Goal: Contribute content: Contribute content

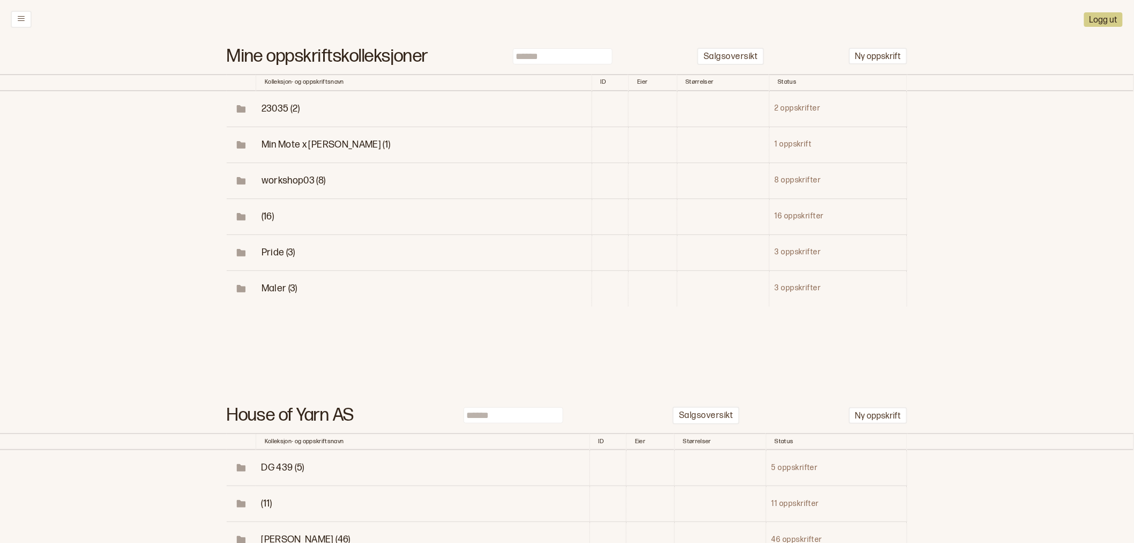
click at [550, 55] on input at bounding box center [563, 56] width 100 height 16
type input "******"
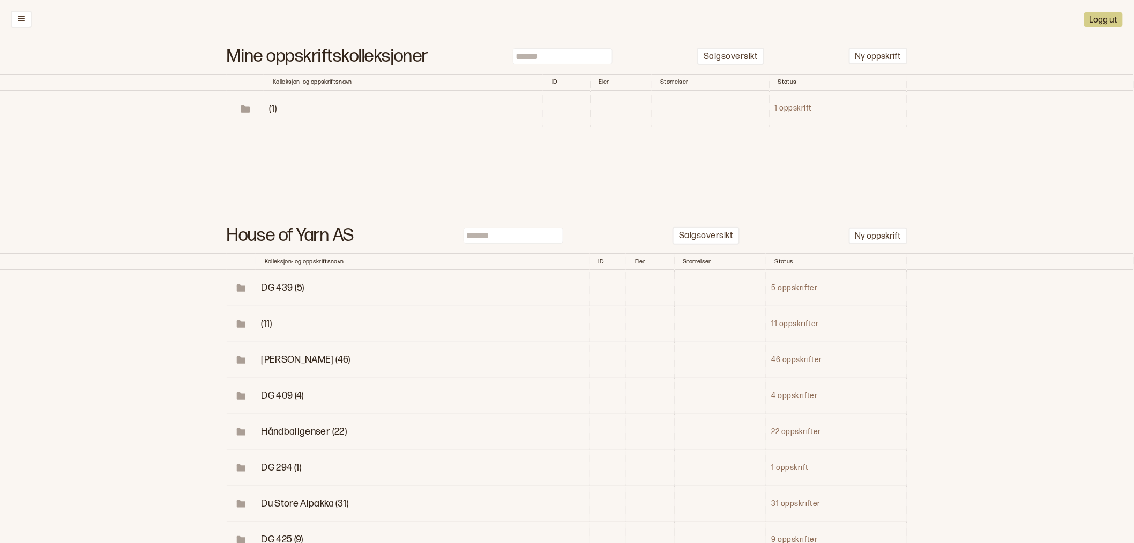
click at [272, 103] on span "(1)" at bounding box center [274, 108] width 8 height 11
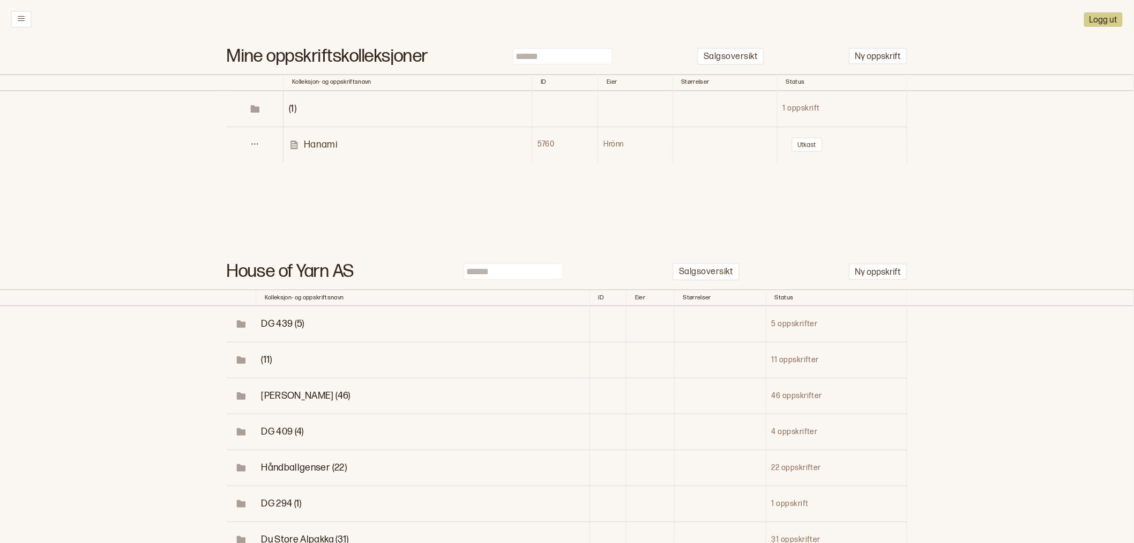
click at [329, 143] on p "Hanami" at bounding box center [321, 144] width 34 height 12
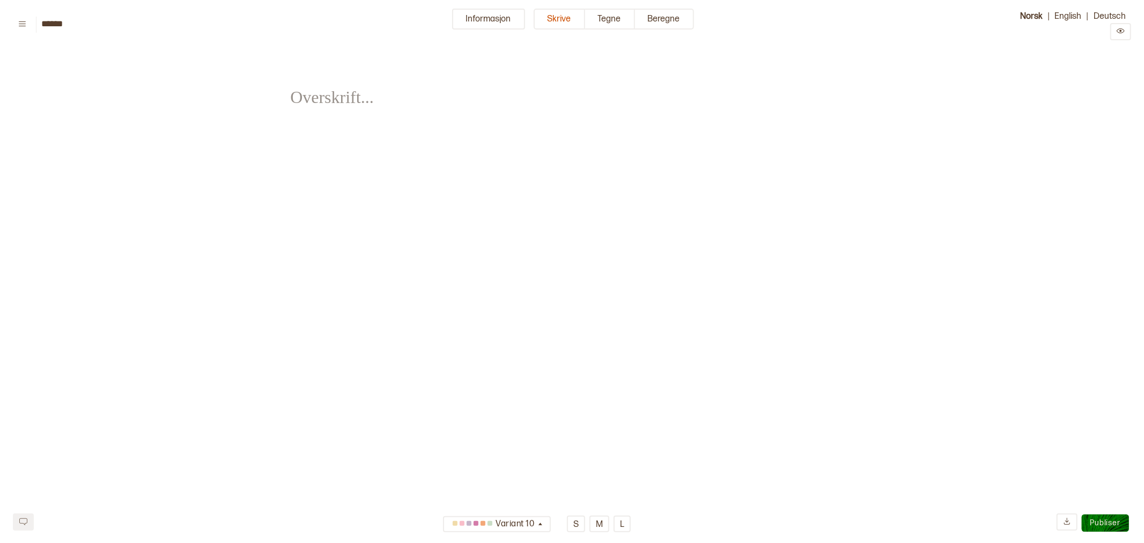
type input "******"
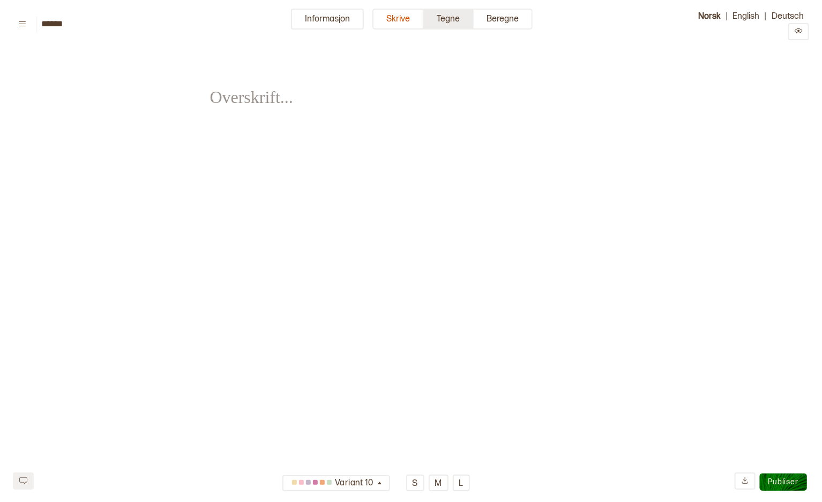
click at [456, 16] on button "Tegne" at bounding box center [449, 19] width 50 height 21
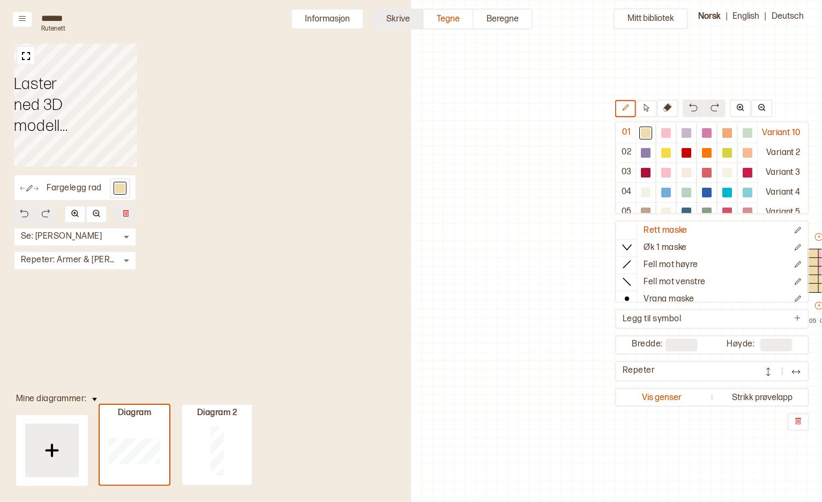
scroll to position [32, 292]
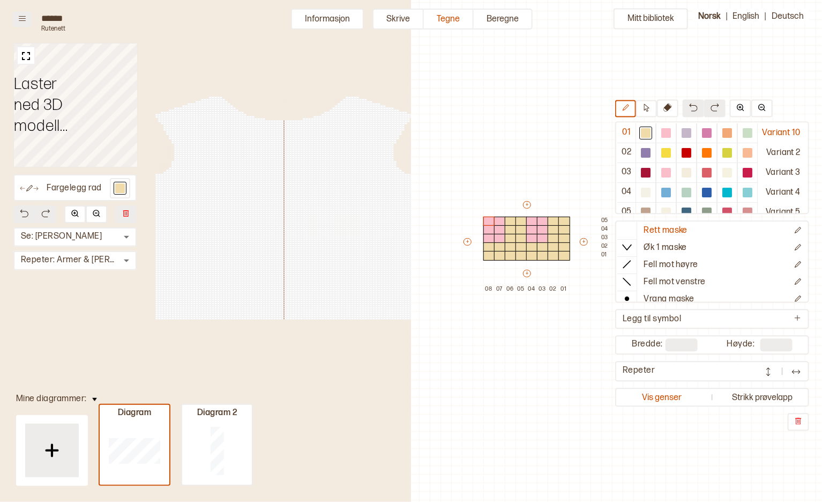
click at [27, 19] on button at bounding box center [22, 19] width 19 height 15
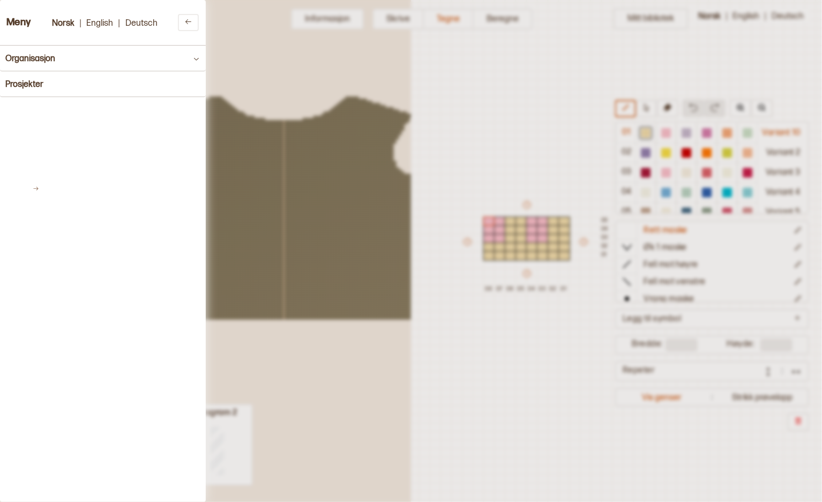
click at [333, 20] on div at bounding box center [411, 251] width 822 height 502
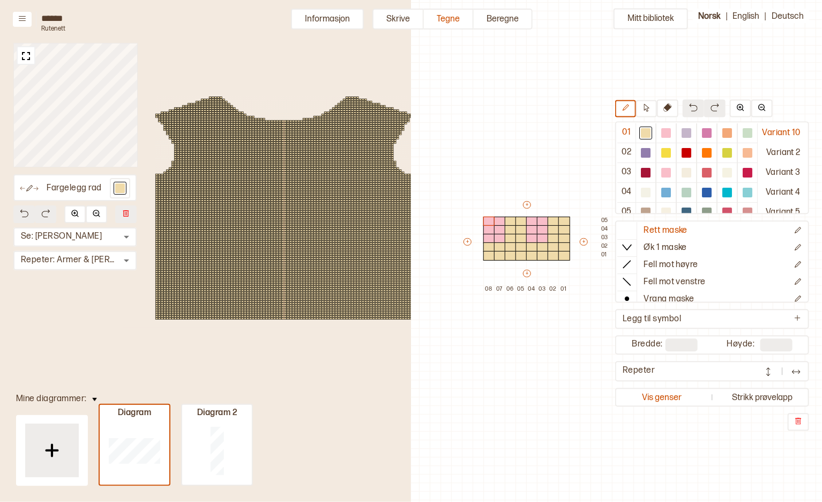
click at [337, 18] on button "Informasjon" at bounding box center [327, 19] width 73 height 21
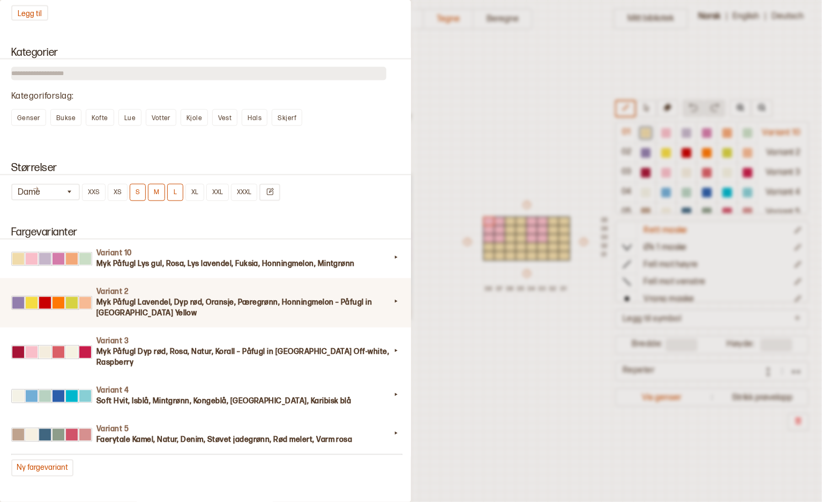
scroll to position [834, 0]
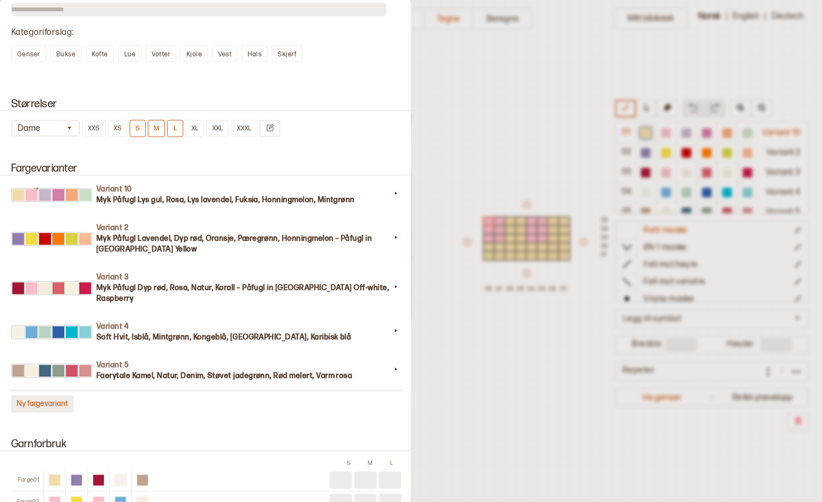
click at [39, 396] on button "Ny fargevariant" at bounding box center [42, 404] width 62 height 17
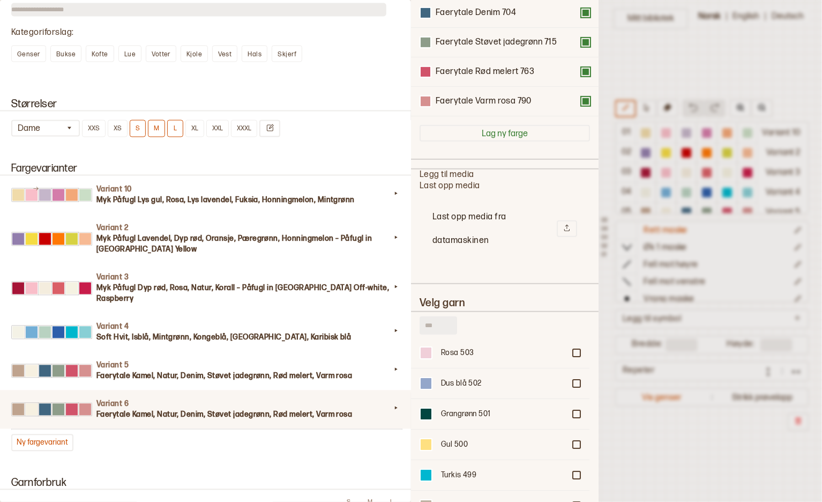
scroll to position [0, 0]
click at [439, 322] on input "text" at bounding box center [439, 325] width 38 height 18
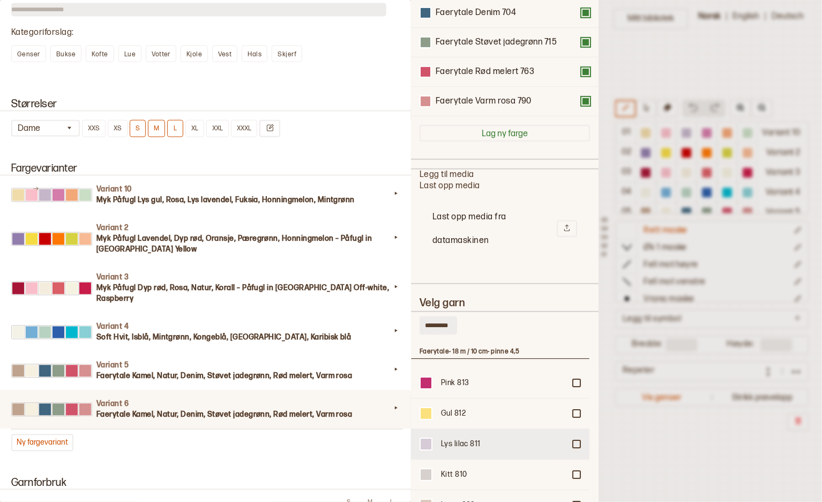
click at [574, 441] on div at bounding box center [577, 444] width 6 height 6
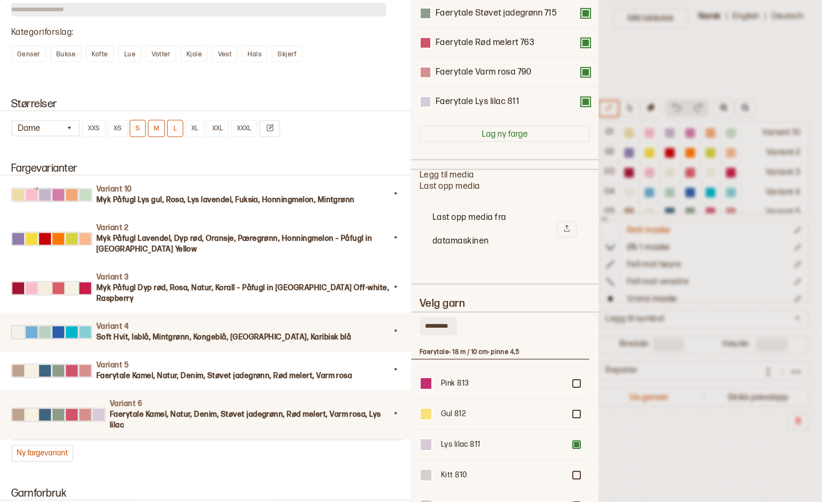
drag, startPoint x: 451, startPoint y: 326, endPoint x: 360, endPoint y: 325, distance: 91.7
click at [360, 325] on div "**********" at bounding box center [411, 251] width 822 height 502
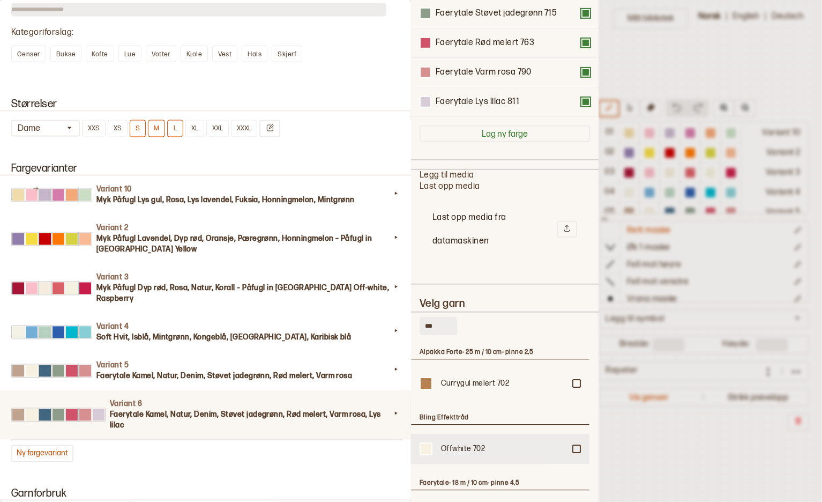
scroll to position [60, 0]
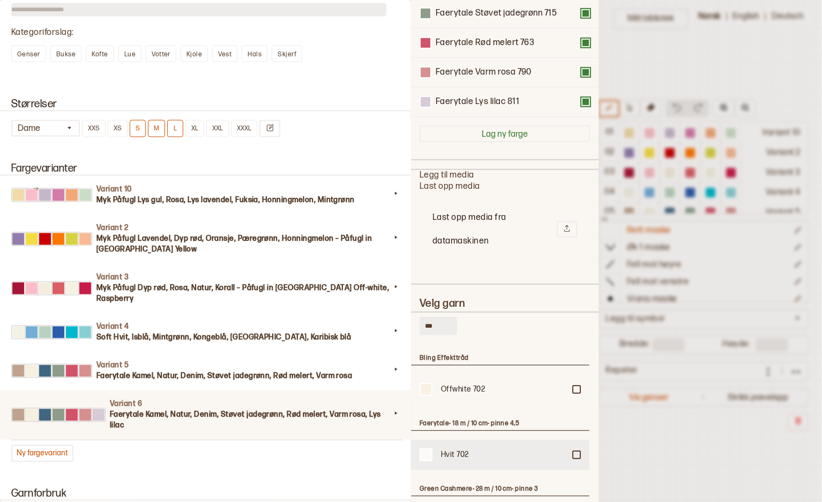
click at [574, 451] on div at bounding box center [577, 454] width 6 height 6
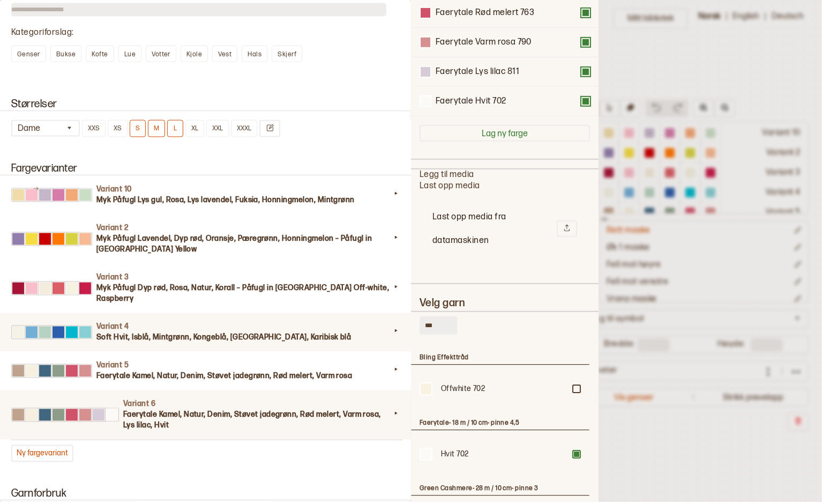
click at [380, 317] on div "**********" at bounding box center [411, 251] width 822 height 502
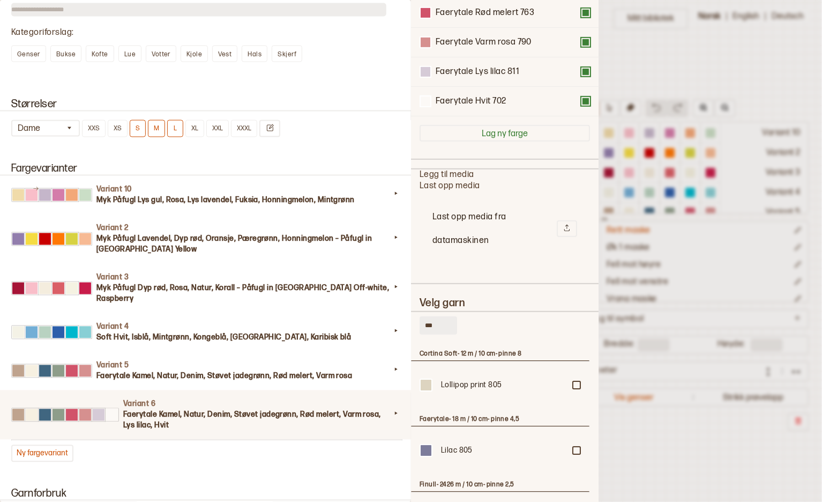
scroll to position [71, 0]
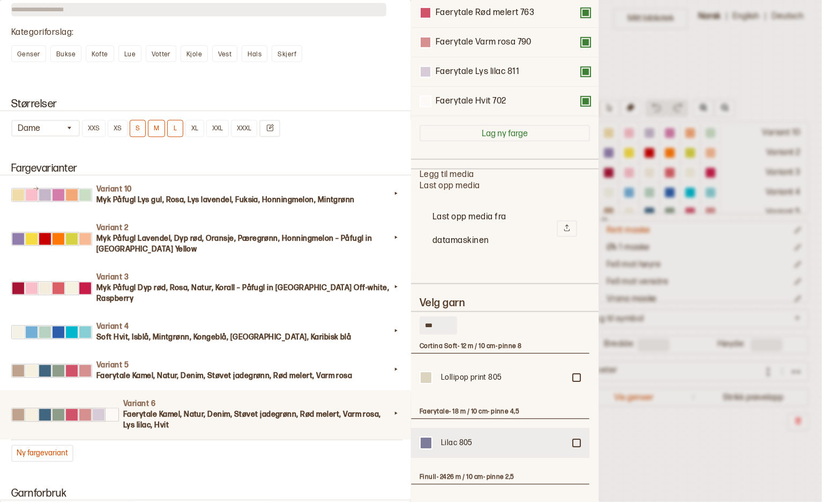
click at [571, 441] on div "Lilac 805" at bounding box center [500, 443] width 179 height 30
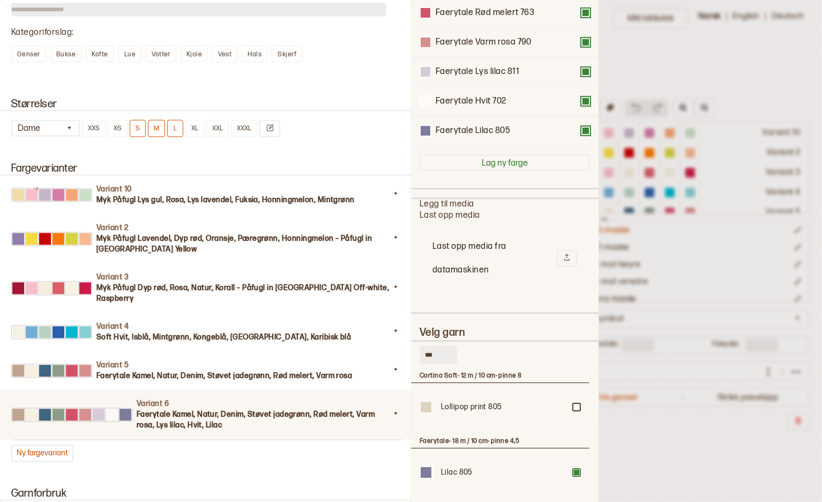
scroll to position [266, 0]
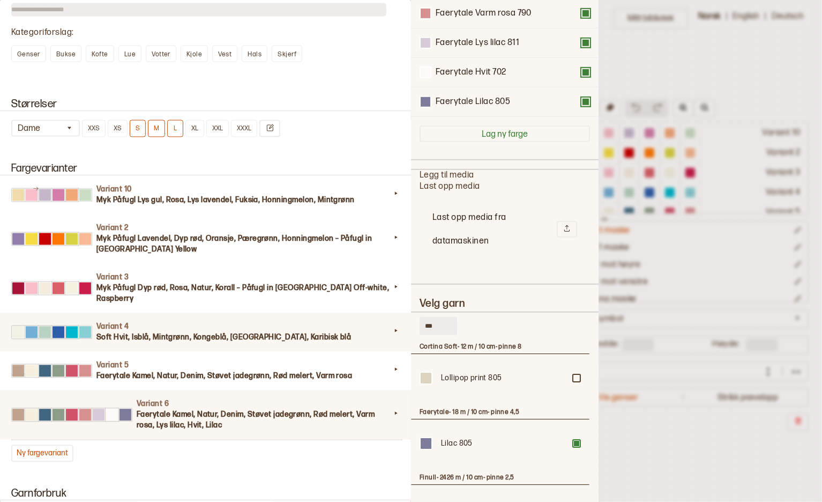
click at [376, 323] on div "**********" at bounding box center [411, 251] width 822 height 502
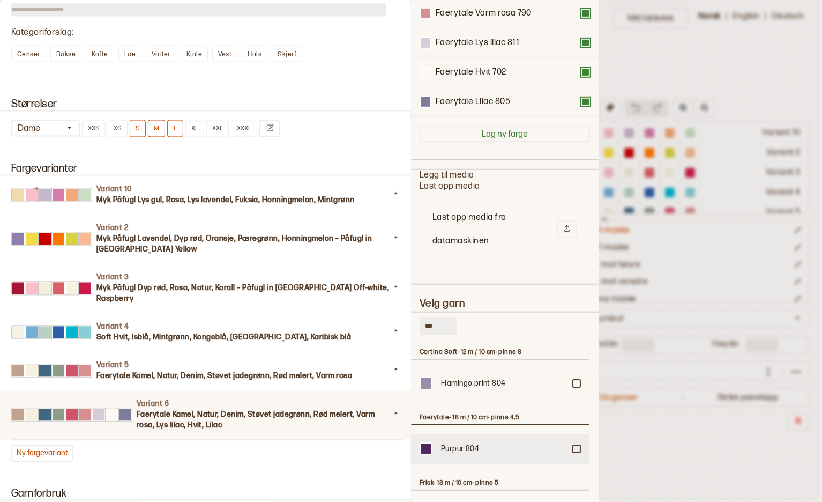
click at [571, 441] on div "Purpur 804" at bounding box center [500, 449] width 179 height 30
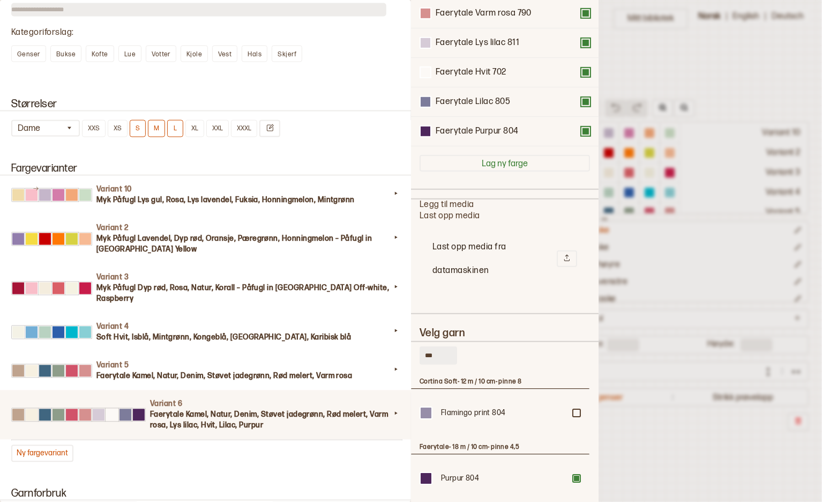
scroll to position [296, 0]
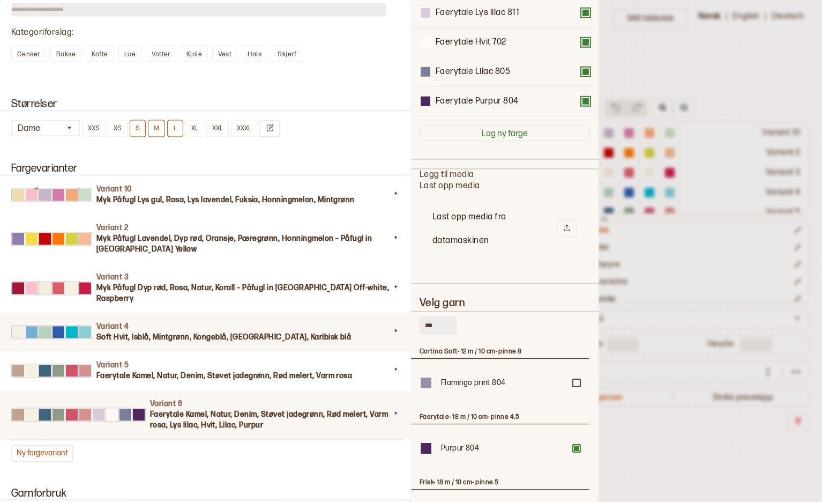
click at [401, 317] on div "**********" at bounding box center [411, 251] width 822 height 502
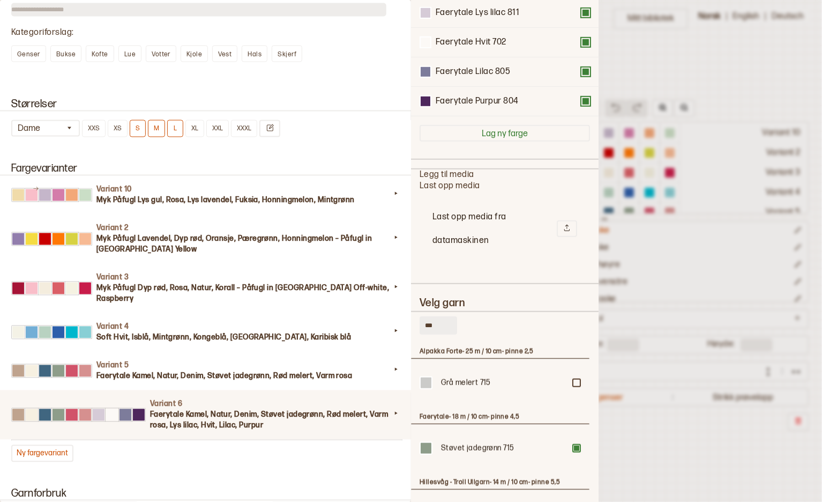
click at [430, 325] on input "***" at bounding box center [439, 325] width 38 height 18
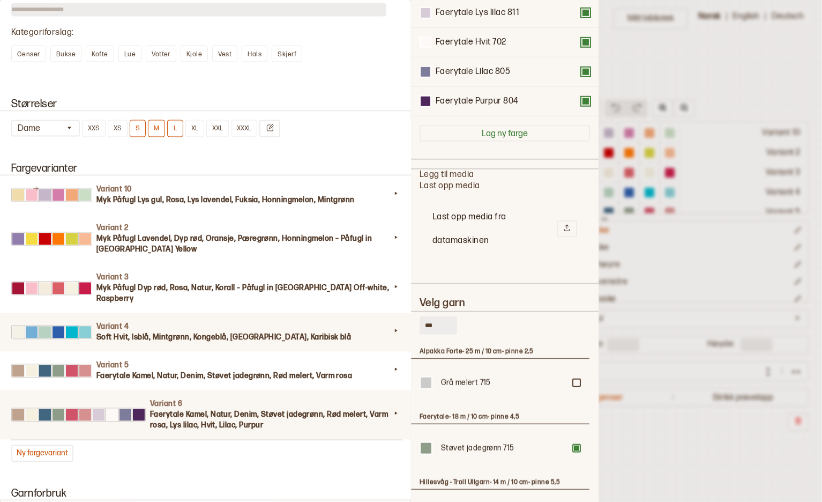
drag, startPoint x: 442, startPoint y: 322, endPoint x: 402, endPoint y: 322, distance: 40.2
click at [402, 322] on div "**********" at bounding box center [411, 251] width 822 height 502
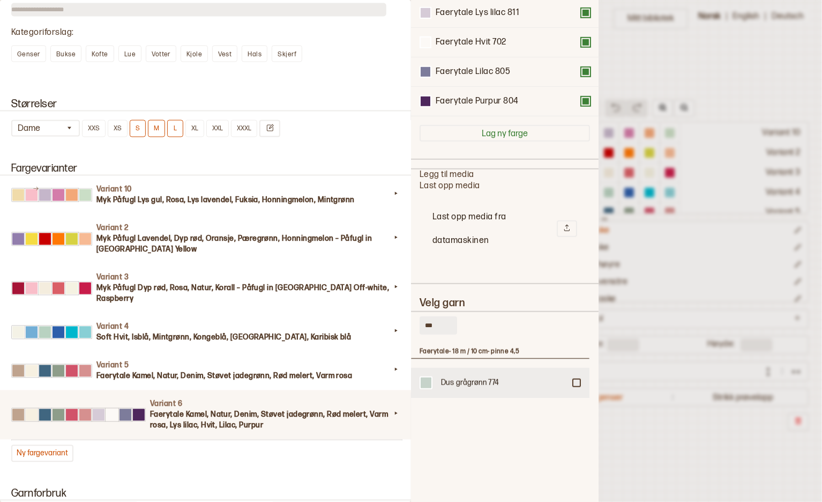
type input "***"
click at [570, 378] on div "Dus grågrønn 774" at bounding box center [500, 383] width 179 height 30
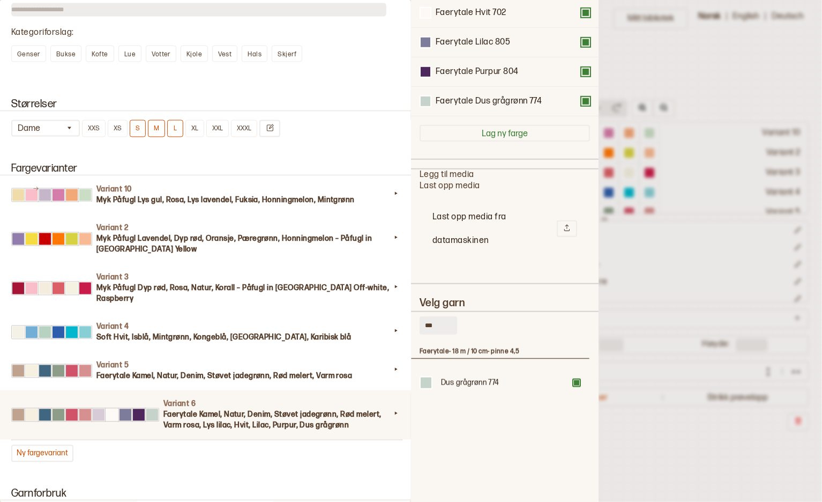
scroll to position [0, 0]
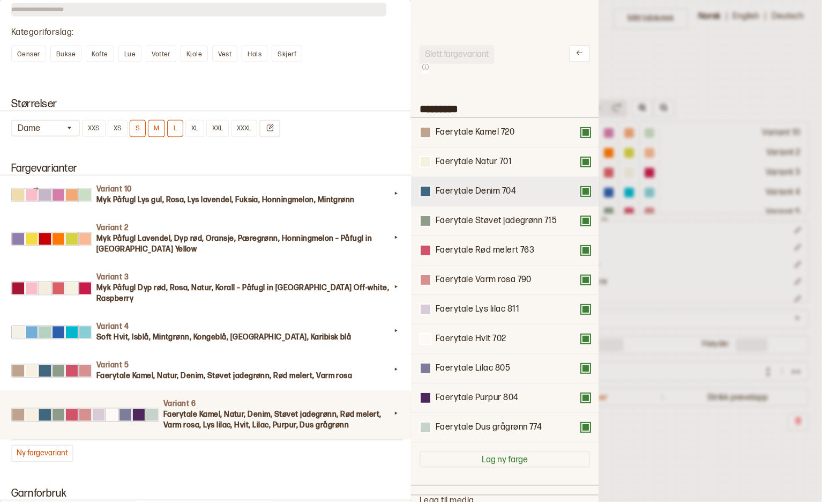
click at [582, 189] on button at bounding box center [586, 191] width 9 height 9
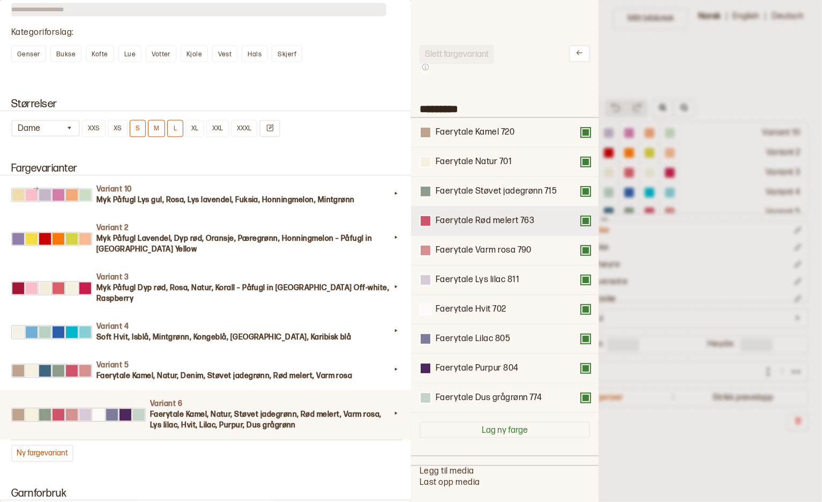
click at [582, 217] on button at bounding box center [586, 221] width 9 height 9
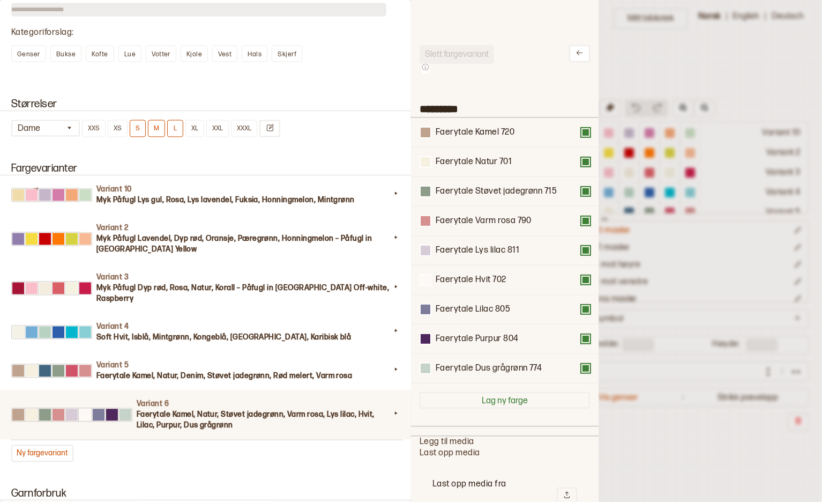
click at [582, 217] on button at bounding box center [586, 221] width 9 height 9
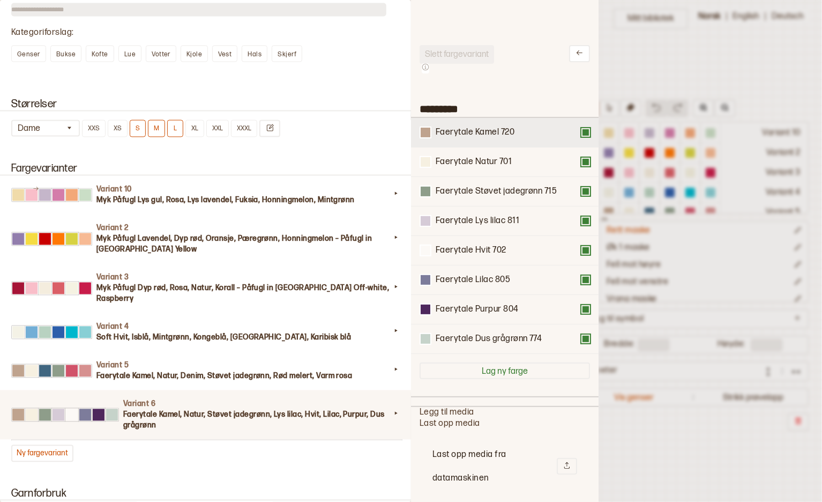
click at [582, 130] on button at bounding box center [586, 132] width 9 height 9
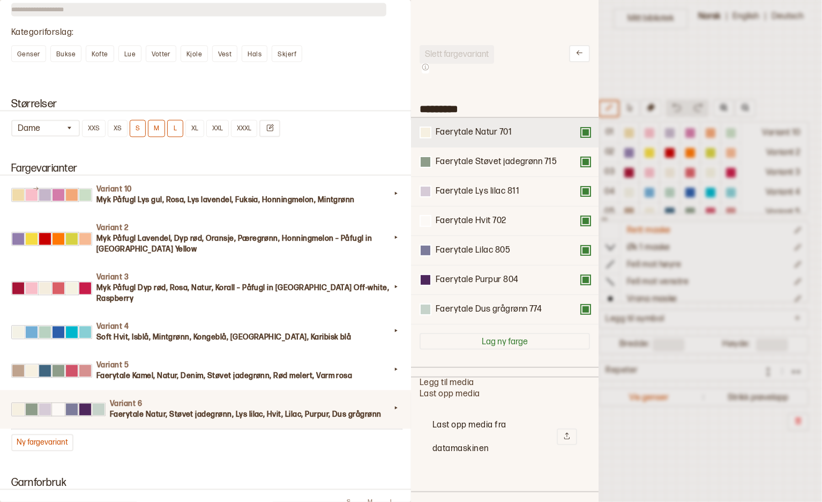
click at [582, 129] on button at bounding box center [586, 132] width 9 height 9
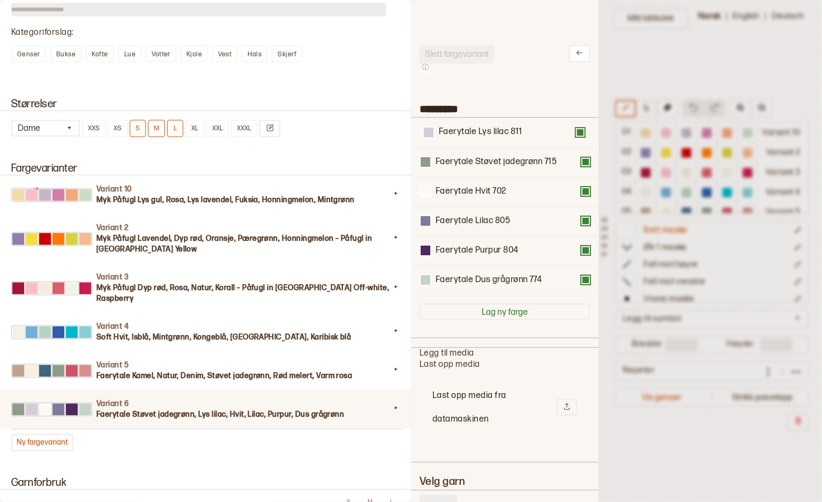
drag, startPoint x: 486, startPoint y: 164, endPoint x: 489, endPoint y: 133, distance: 31.3
click at [489, 133] on div "Faerytale Støvet jadegrønn 715 Faerytale Lys lilac 811 Faerytale Hvit 702 Faery…" at bounding box center [505, 206] width 170 height 177
drag, startPoint x: 465, startPoint y: 192, endPoint x: 465, endPoint y: 157, distance: 35.4
click at [465, 157] on div "Faerytale Lys lilac 811 Faerytale Støvet jadegrønn 715 Faerytale Hvit 702 Faery…" at bounding box center [505, 206] width 170 height 177
drag, startPoint x: 461, startPoint y: 218, endPoint x: 462, endPoint y: 184, distance: 33.8
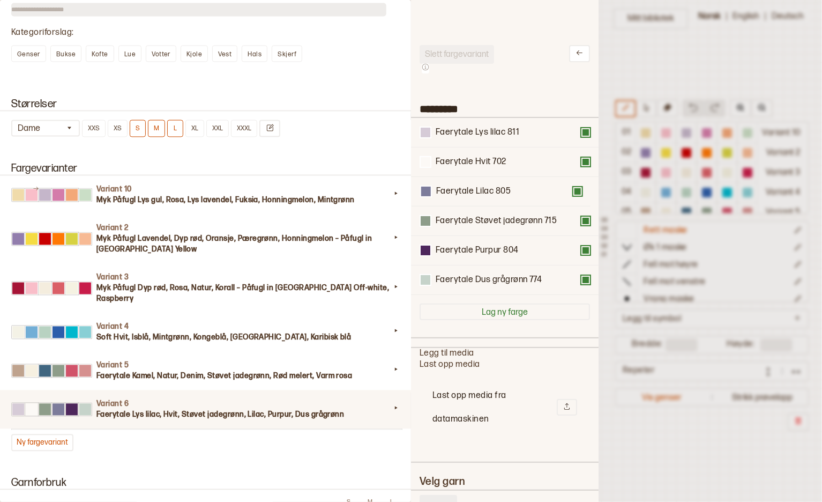
click at [462, 184] on div "Faerytale Lys lilac 811 Faerytale Hvit 702 Faerytale Støvet jadegrønn 715 Faery…" at bounding box center [505, 206] width 170 height 177
drag, startPoint x: 473, startPoint y: 248, endPoint x: 476, endPoint y: 216, distance: 32.3
click at [476, 216] on div "Faerytale Lys lilac 811 Faerytale Hvit 702 Faerytale Lilac 805 Faerytale Støvet…" at bounding box center [505, 206] width 170 height 177
click at [571, 56] on button at bounding box center [579, 53] width 21 height 17
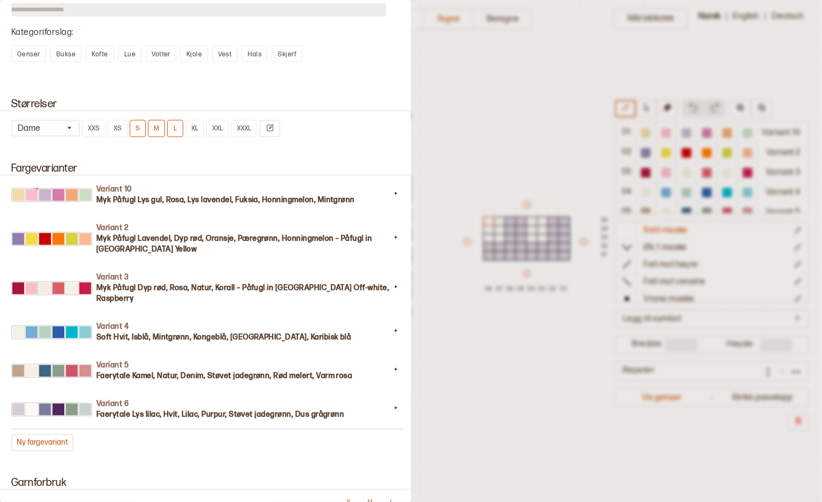
click at [504, 90] on div at bounding box center [411, 251] width 822 height 502
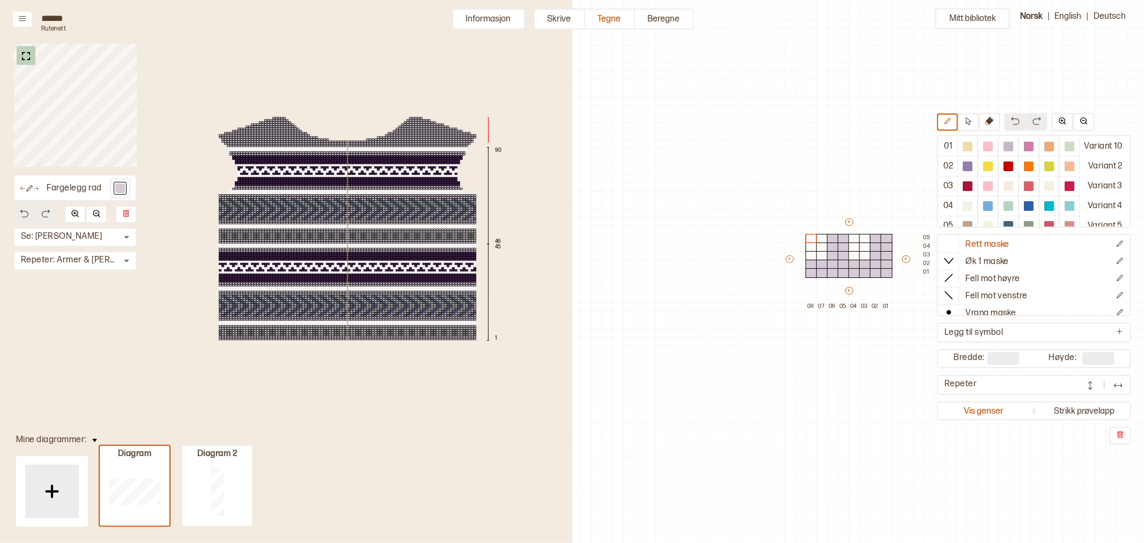
click at [27, 57] on img at bounding box center [25, 55] width 13 height 13
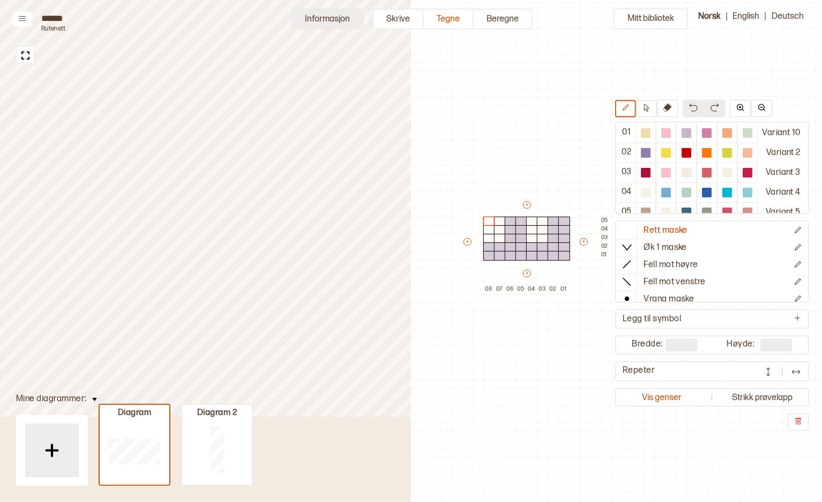
click at [306, 18] on button "Informasjon" at bounding box center [327, 19] width 73 height 21
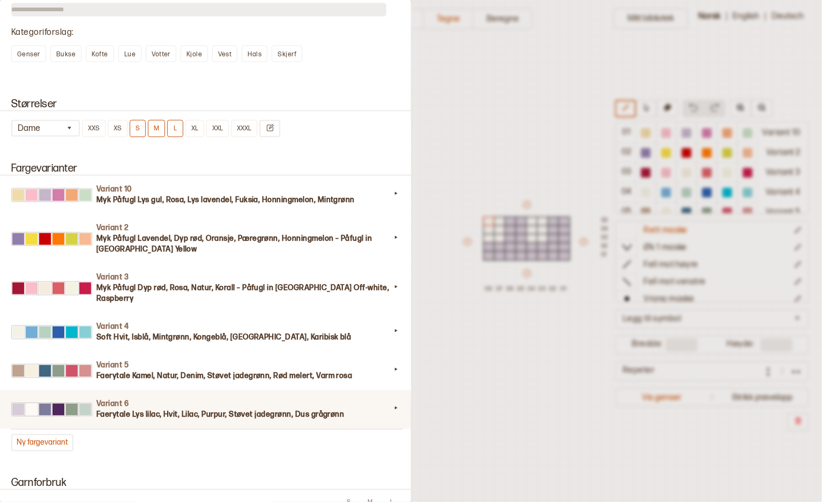
click at [188, 410] on h3 "Faerytale Lys lilac, Hvit, Lilac, Purpur, Støvet jadegrønn, Dus grågrønn" at bounding box center [243, 415] width 294 height 11
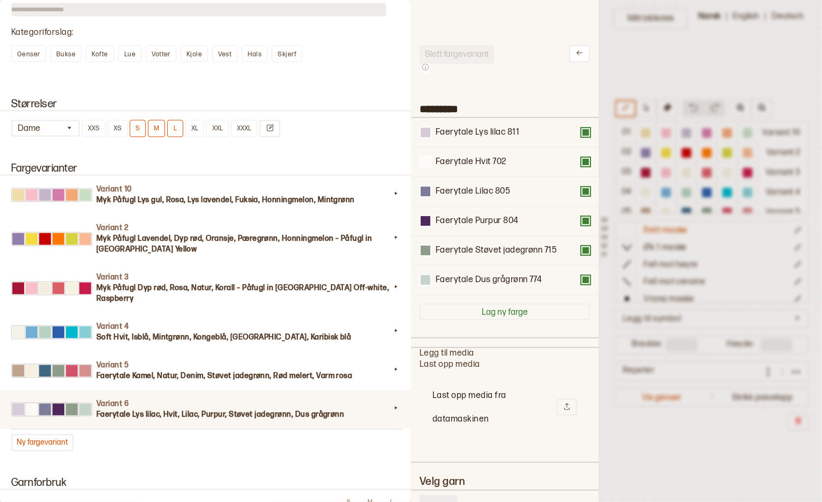
scroll to position [313, 169]
drag, startPoint x: 470, startPoint y: 190, endPoint x: 470, endPoint y: 222, distance: 31.6
click at [470, 222] on div "Faerytale Lys lilac 811 Faerytale Hvit 702 Faerytale Lilac 805 Faerytale Purpur…" at bounding box center [505, 206] width 170 height 177
click at [576, 55] on icon at bounding box center [580, 53] width 8 height 8
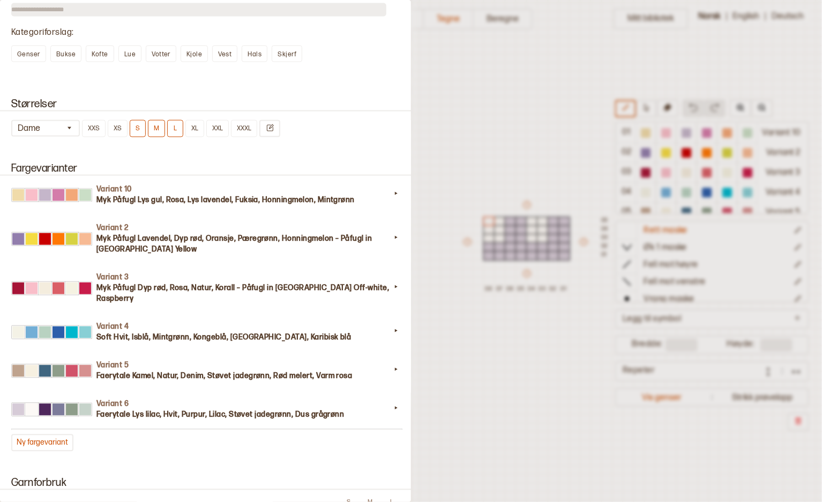
click at [435, 130] on div at bounding box center [411, 251] width 822 height 502
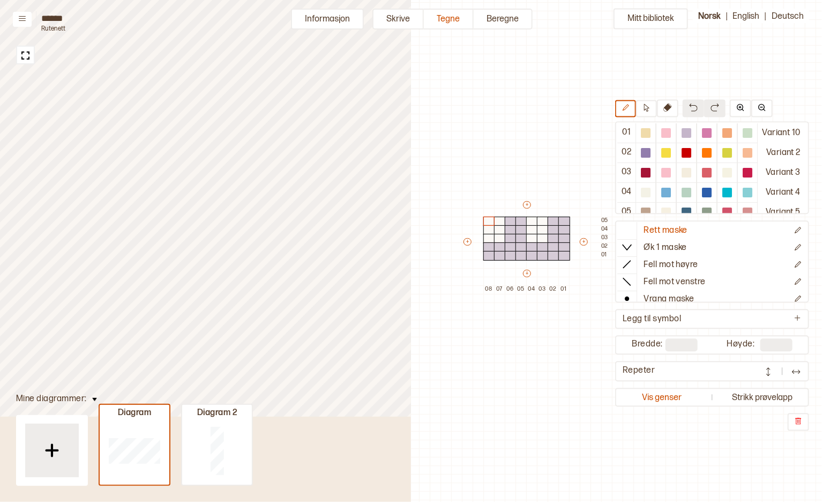
click at [308, 23] on button "Informasjon" at bounding box center [327, 19] width 73 height 21
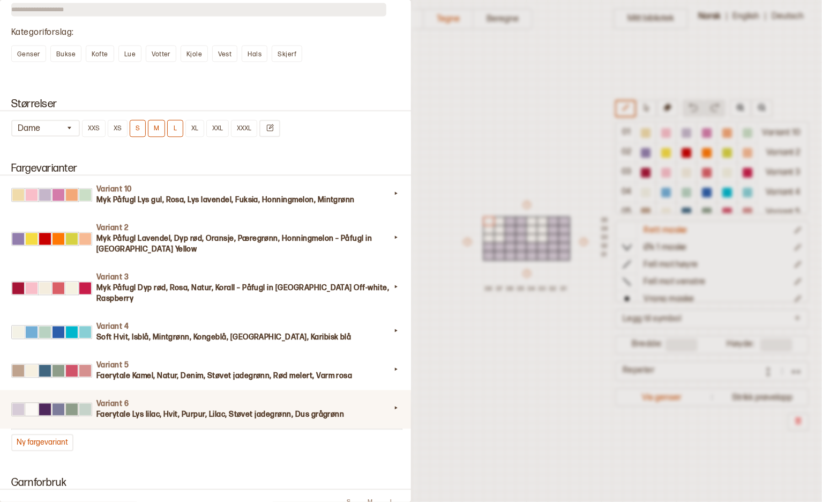
click at [248, 410] on h3 "Faerytale Lys lilac, Hvit, Purpur, Lilac, Støvet jadegrønn, Dus grågrønn" at bounding box center [243, 415] width 294 height 11
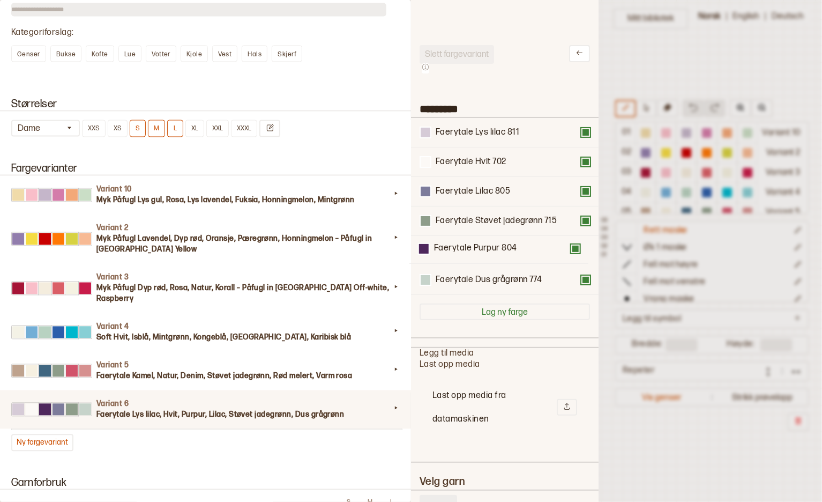
drag, startPoint x: 481, startPoint y: 192, endPoint x: 479, endPoint y: 253, distance: 61.1
click at [479, 253] on div "Faerytale Lys lilac 811 Faerytale Hvit 702 Faerytale Purpur 804 Faerytale Lilac…" at bounding box center [505, 206] width 170 height 177
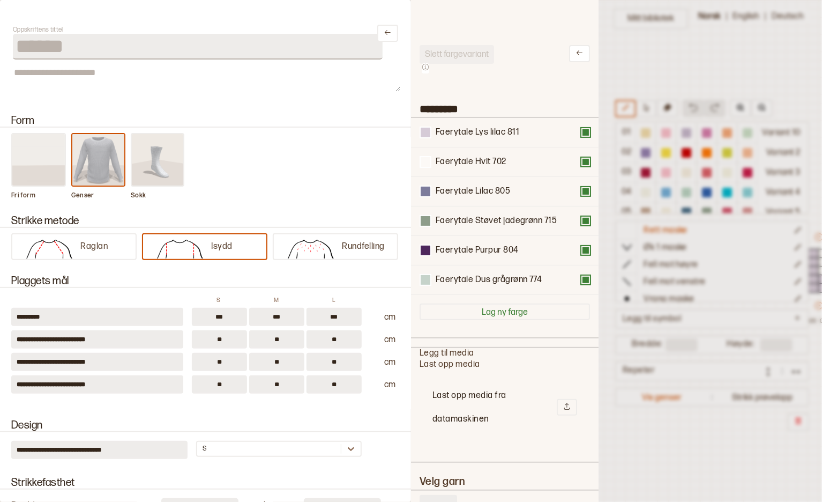
scroll to position [32, 292]
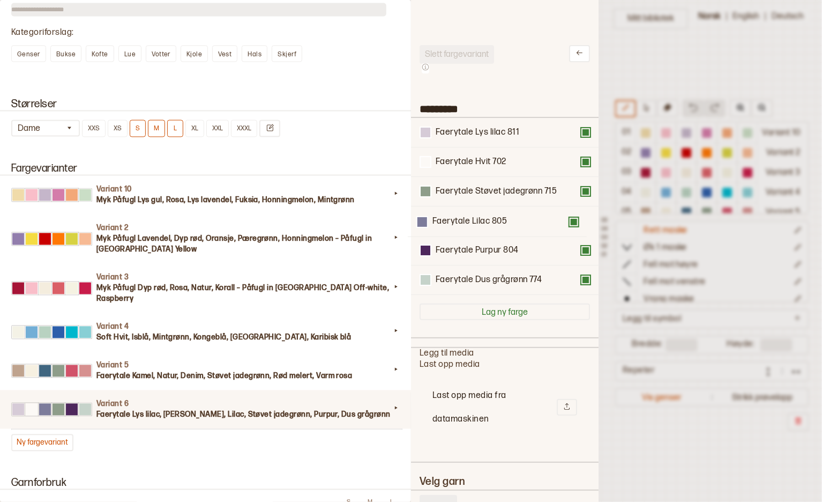
drag, startPoint x: 488, startPoint y: 192, endPoint x: 485, endPoint y: 227, distance: 35.0
click at [485, 227] on div "Faerytale Lys lilac 811 Faerytale Hvit 702 Faerytale Lilac 805 Faerytale Støvet…" at bounding box center [505, 206] width 170 height 177
click at [576, 54] on icon at bounding box center [580, 53] width 8 height 8
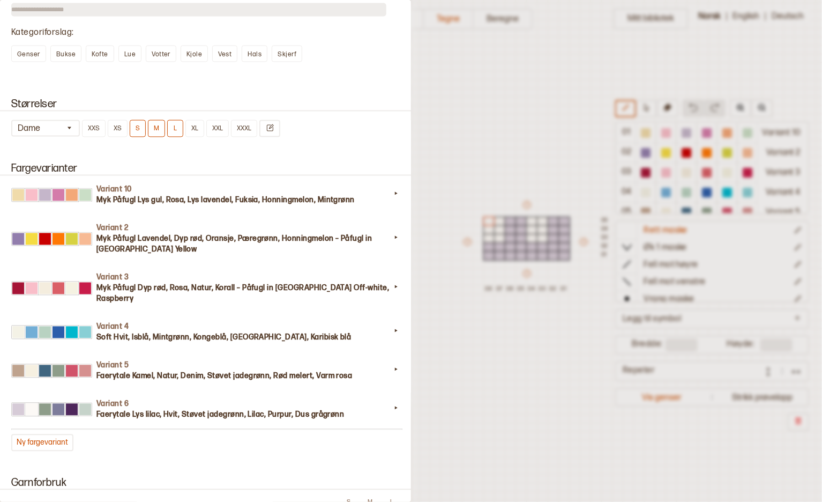
click at [470, 114] on div at bounding box center [411, 251] width 822 height 502
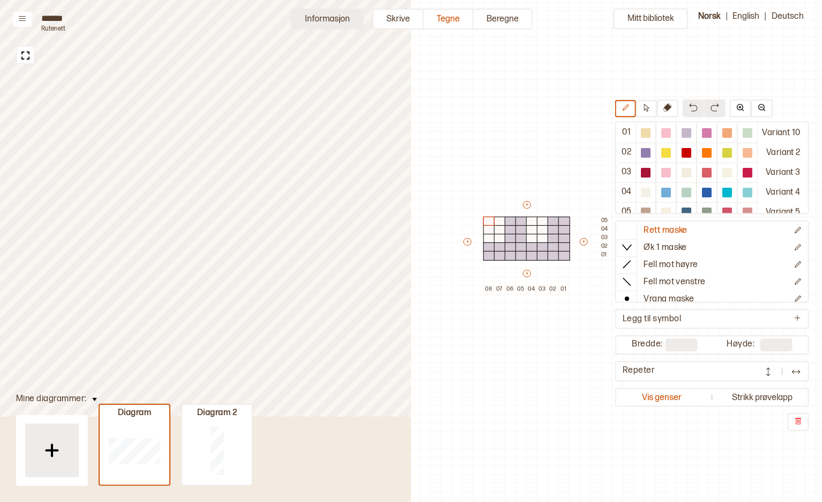
click at [302, 19] on button "Informasjon" at bounding box center [327, 19] width 73 height 21
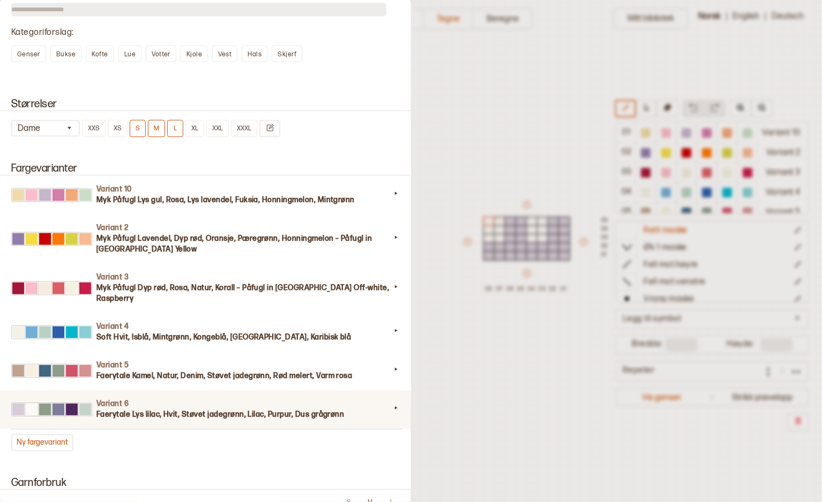
click at [158, 399] on h4 "Variant 6" at bounding box center [243, 404] width 294 height 11
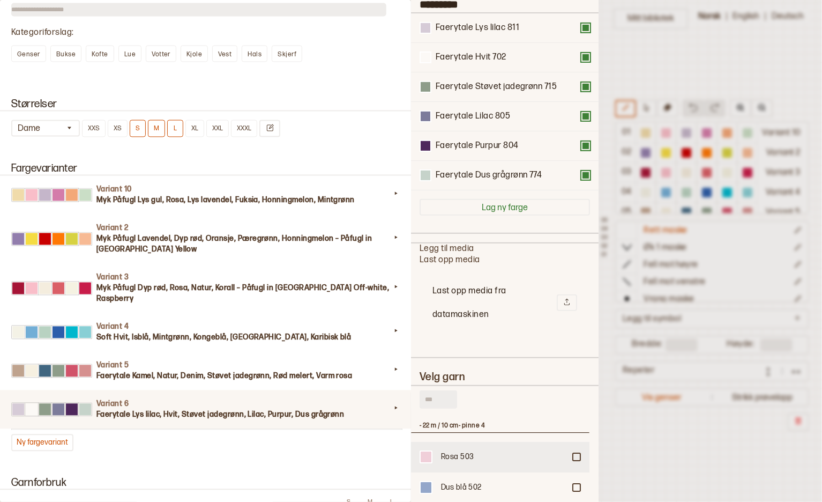
scroll to position [119, 0]
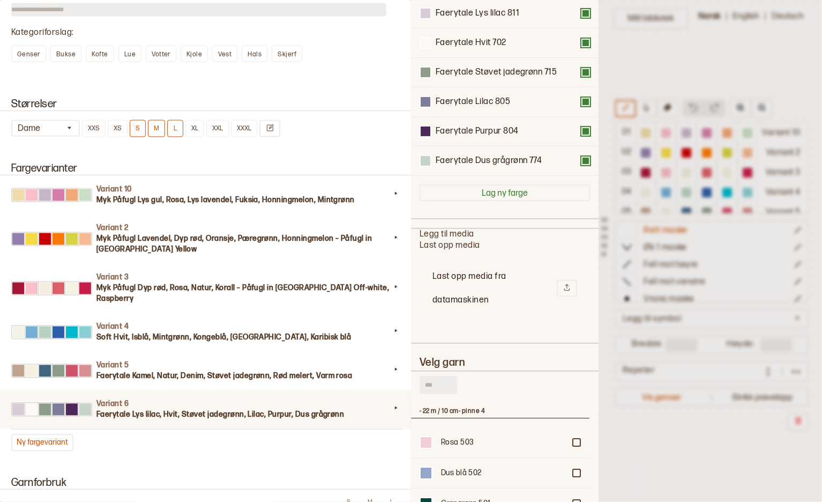
click at [436, 387] on input "text" at bounding box center [439, 385] width 38 height 18
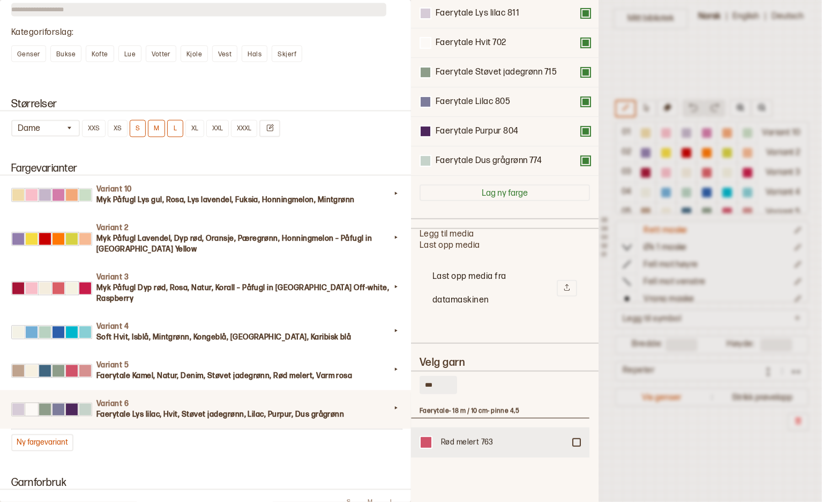
click at [581, 436] on div "Rød melert 763" at bounding box center [500, 442] width 179 height 30
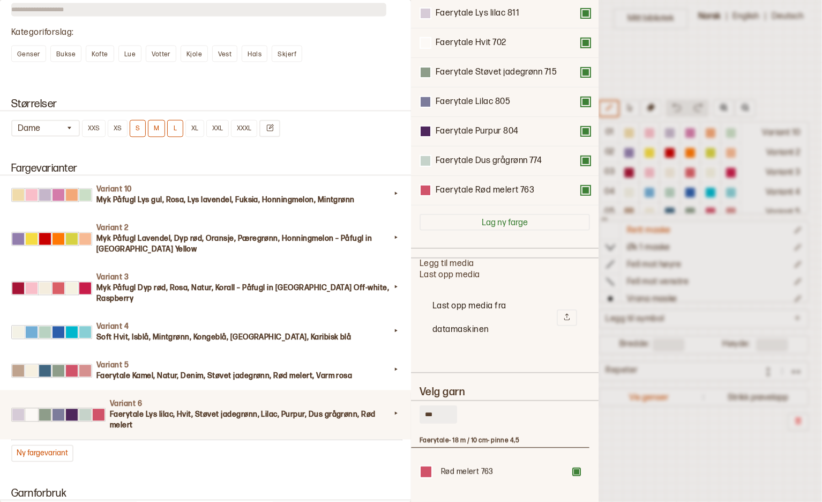
scroll to position [148, 0]
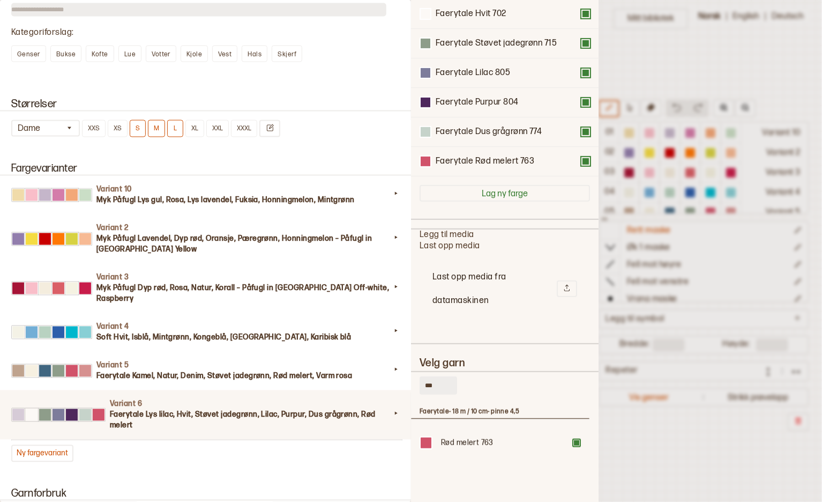
drag, startPoint x: 442, startPoint y: 387, endPoint x: 404, endPoint y: 377, distance: 39.3
click at [407, 380] on div "**********" at bounding box center [411, 251] width 822 height 502
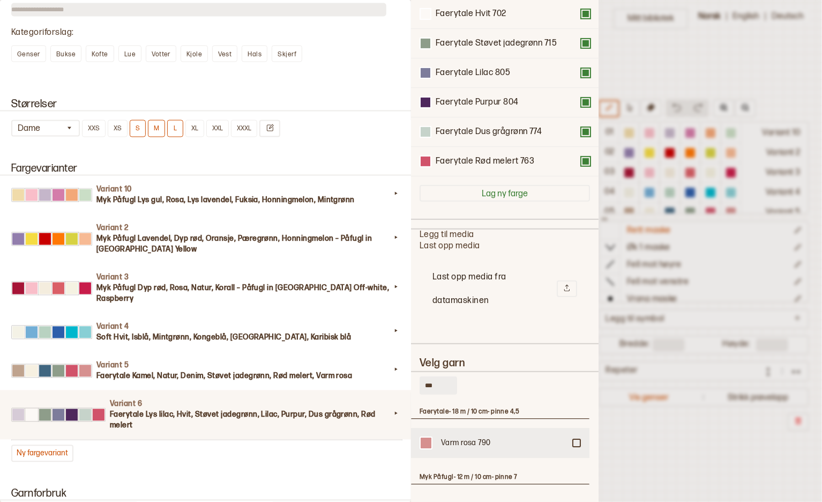
click at [574, 440] on div at bounding box center [577, 443] width 6 height 6
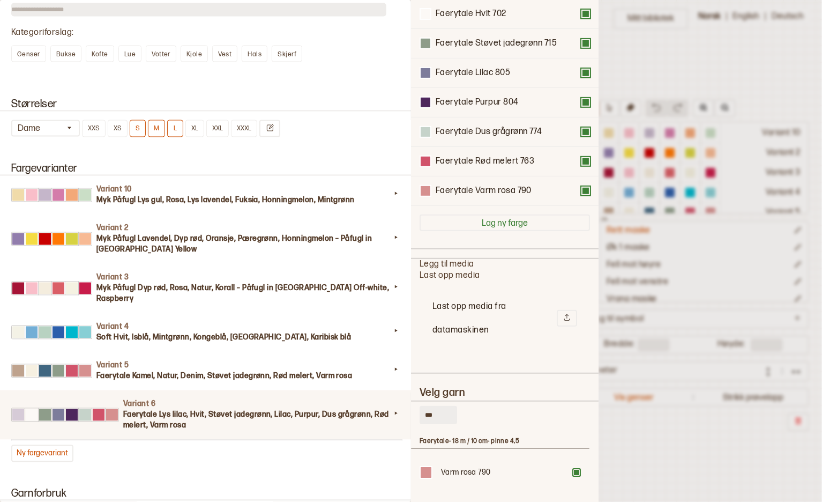
scroll to position [178, 0]
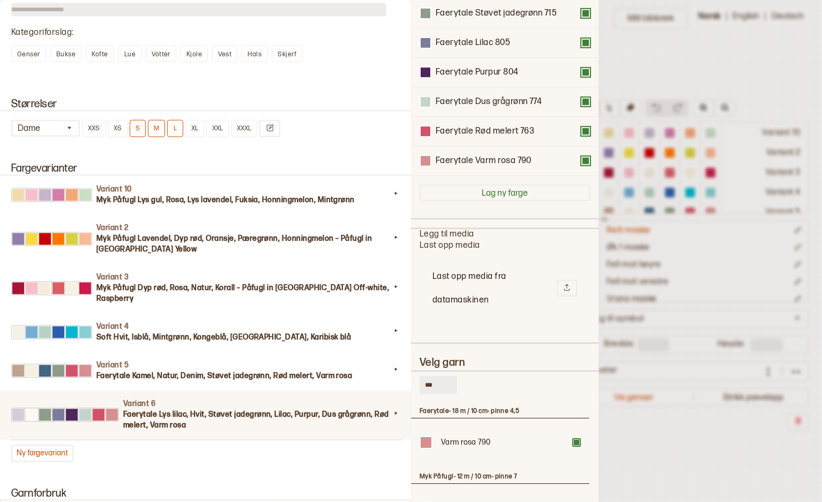
drag, startPoint x: 446, startPoint y: 378, endPoint x: 391, endPoint y: 383, distance: 54.3
click at [391, 383] on div "**********" at bounding box center [411, 251] width 822 height 502
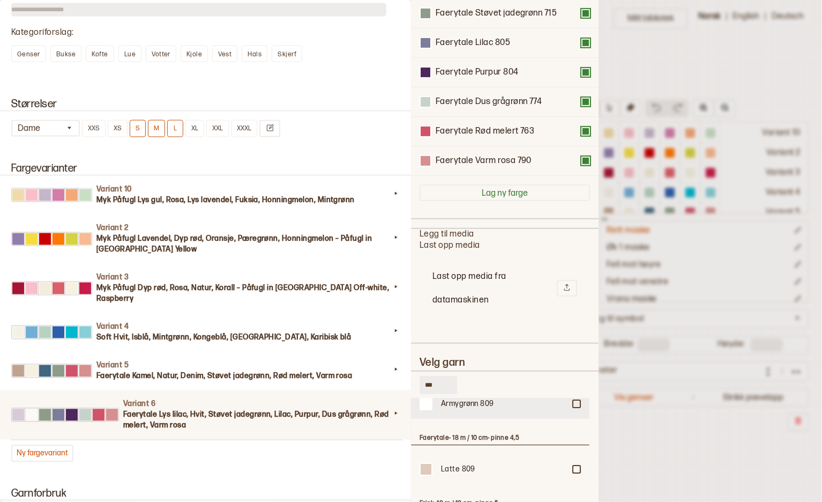
scroll to position [60, 0]
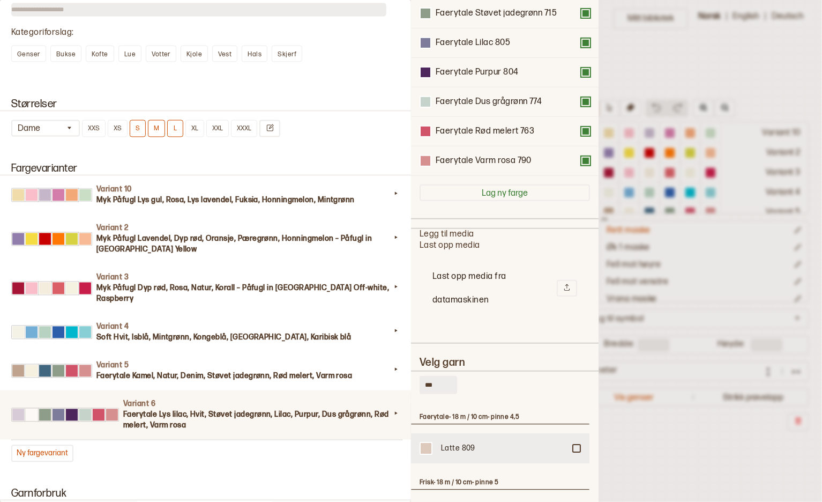
click at [574, 445] on div at bounding box center [577, 448] width 6 height 6
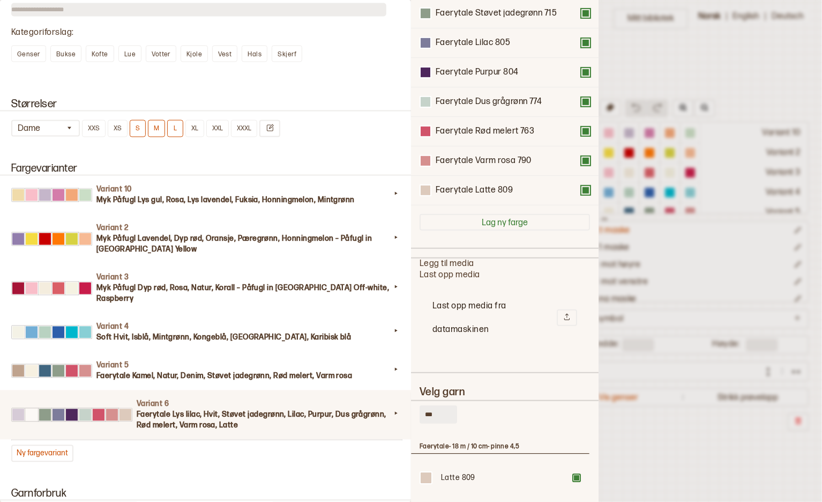
scroll to position [207, 0]
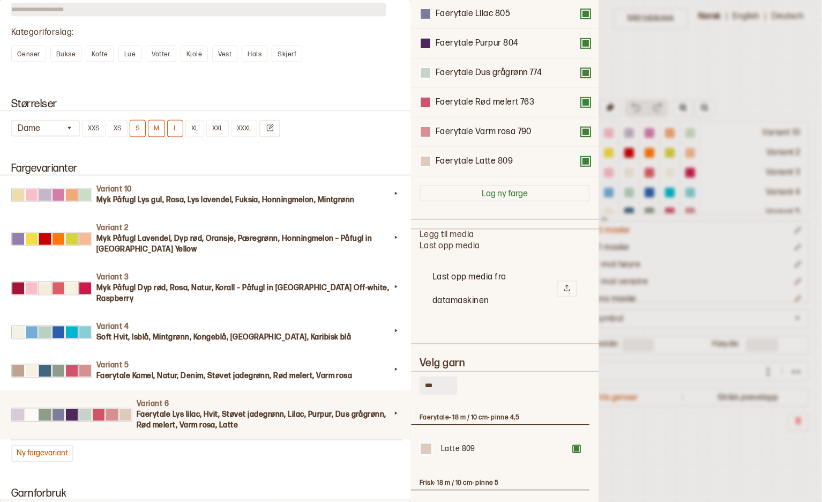
click at [367, 384] on div "**********" at bounding box center [411, 251] width 822 height 502
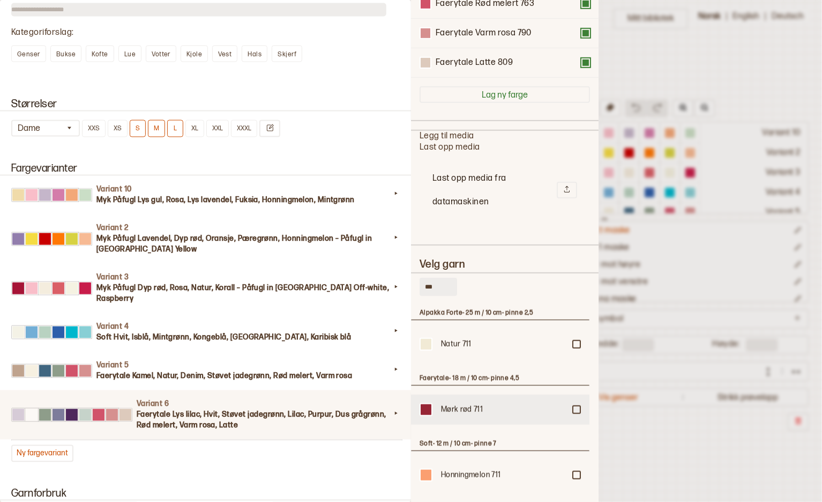
scroll to position [326, 0]
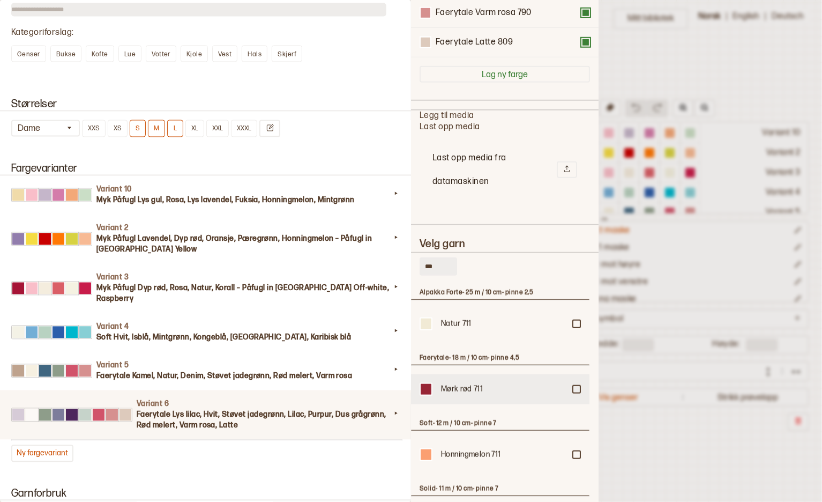
click at [577, 387] on div at bounding box center [577, 389] width 6 height 6
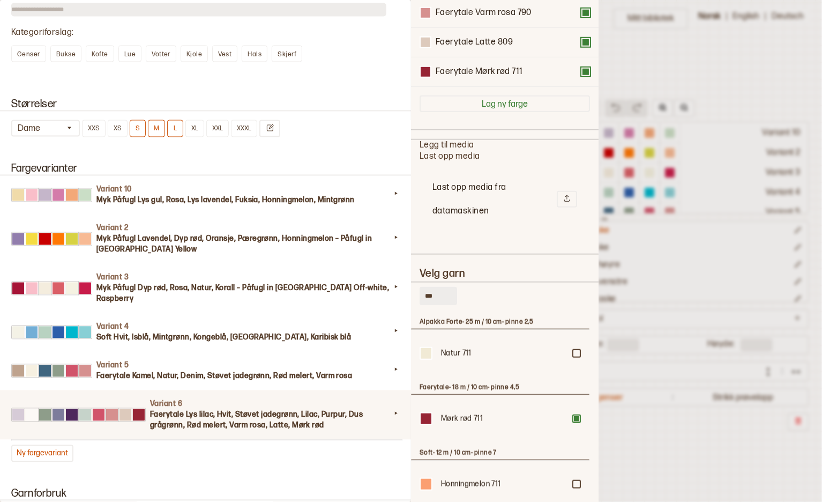
scroll to position [356, 0]
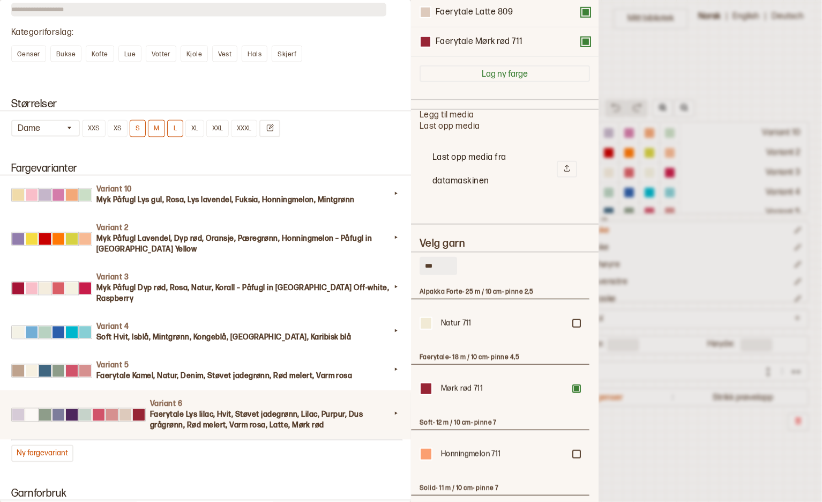
click at [443, 254] on div "*** Alpakka Forte - 25 m / 10 cm - pinne 2,5 Natur 711 Faerytale - 18 m / 10 cm…" at bounding box center [505, 427] width 170 height 348
drag, startPoint x: 439, startPoint y: 263, endPoint x: 427, endPoint y: 263, distance: 11.8
click at [427, 263] on input "***" at bounding box center [439, 266] width 38 height 18
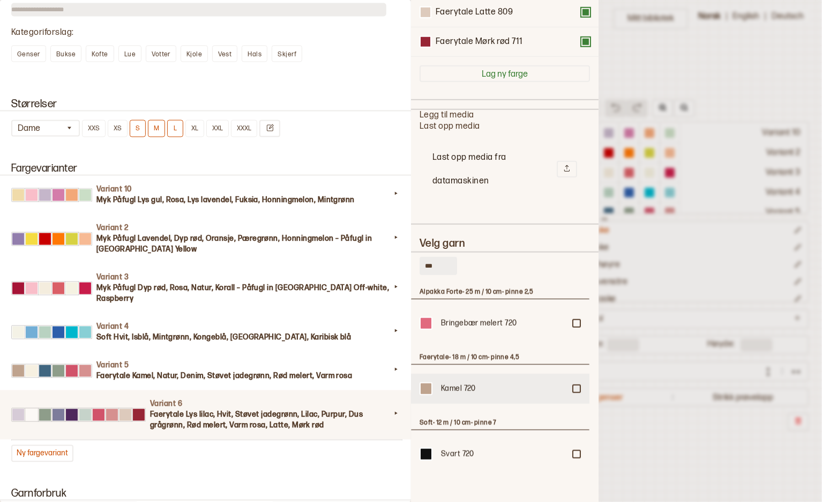
click at [577, 385] on div at bounding box center [577, 388] width 6 height 6
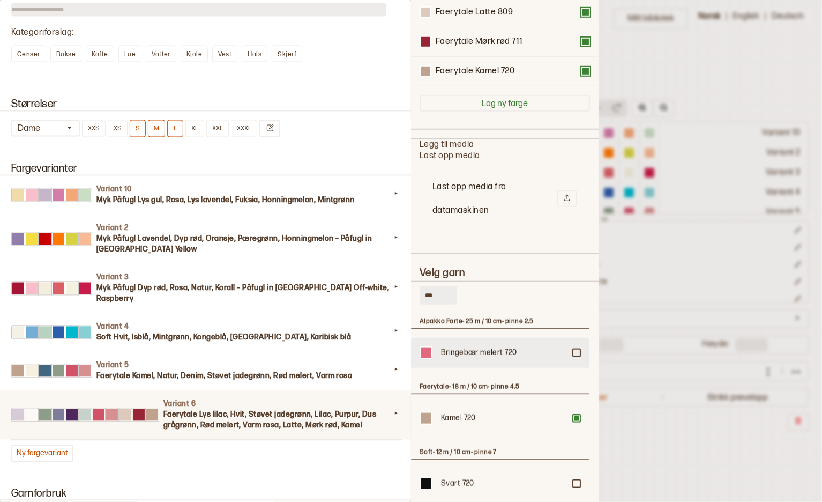
scroll to position [386, 0]
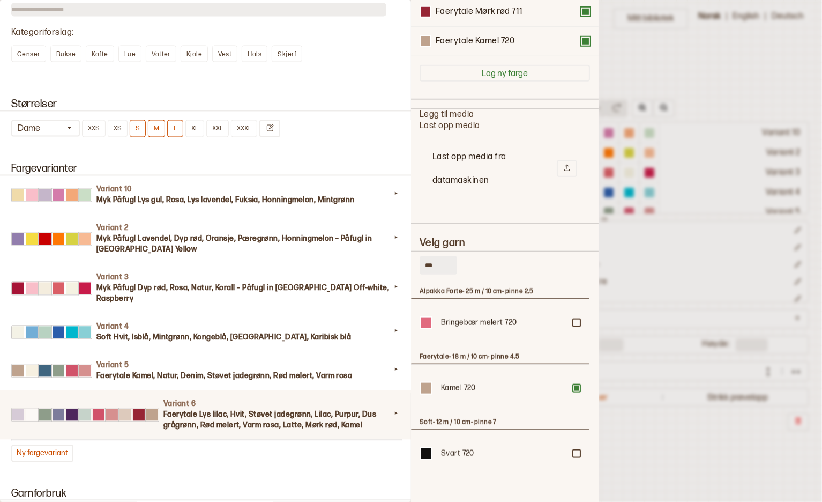
drag, startPoint x: 436, startPoint y: 264, endPoint x: 415, endPoint y: 264, distance: 20.9
click at [415, 264] on div "Slett fargevariant ********* Faerytale Lys lilac 811 Faerytale Hvit 702 Faeryta…" at bounding box center [505, 251] width 188 height 502
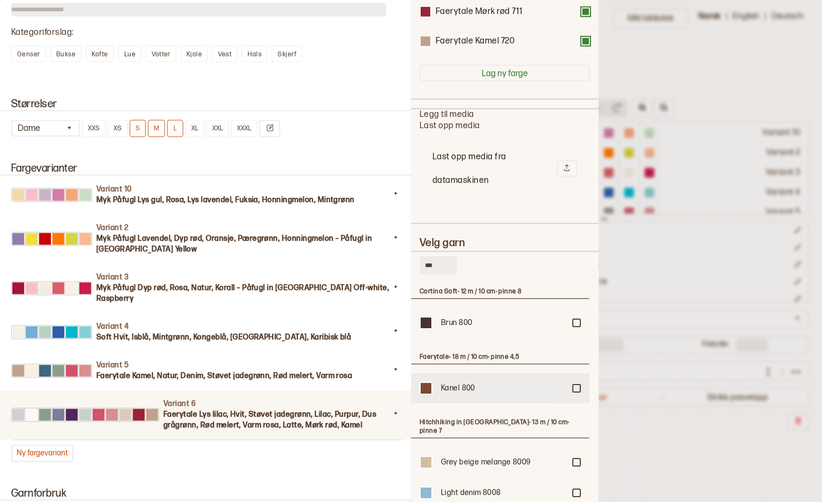
type input "***"
click at [574, 385] on div at bounding box center [577, 388] width 6 height 6
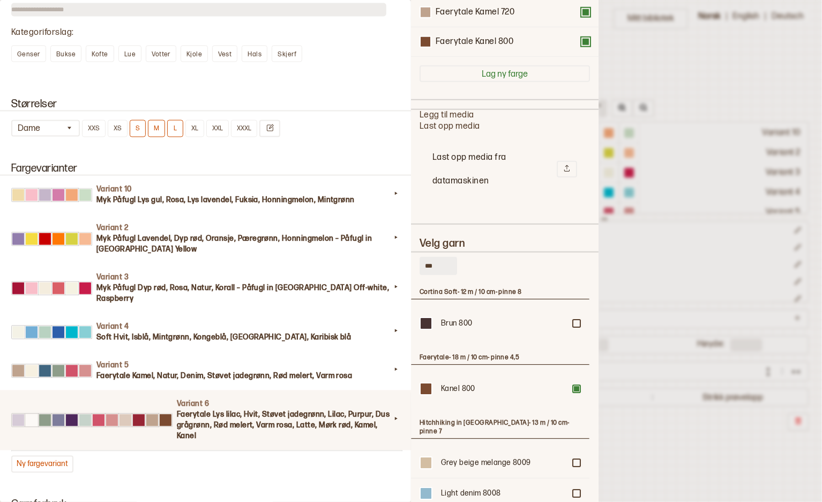
scroll to position [0, 0]
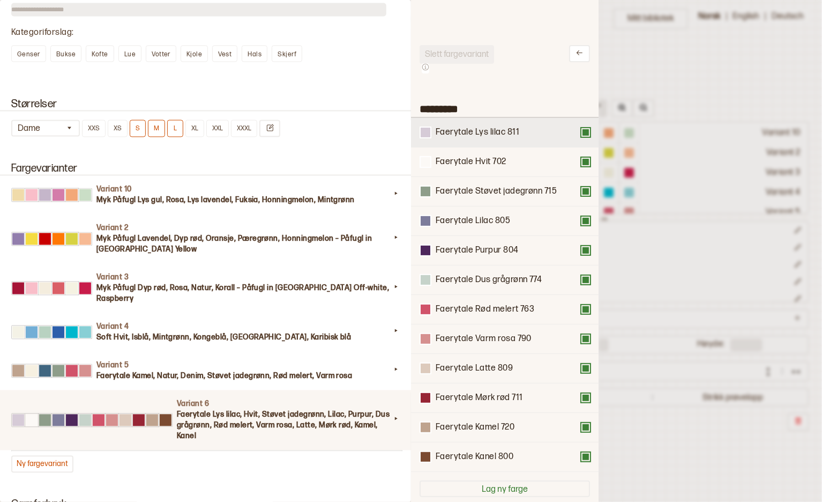
click at [582, 131] on button at bounding box center [586, 132] width 9 height 9
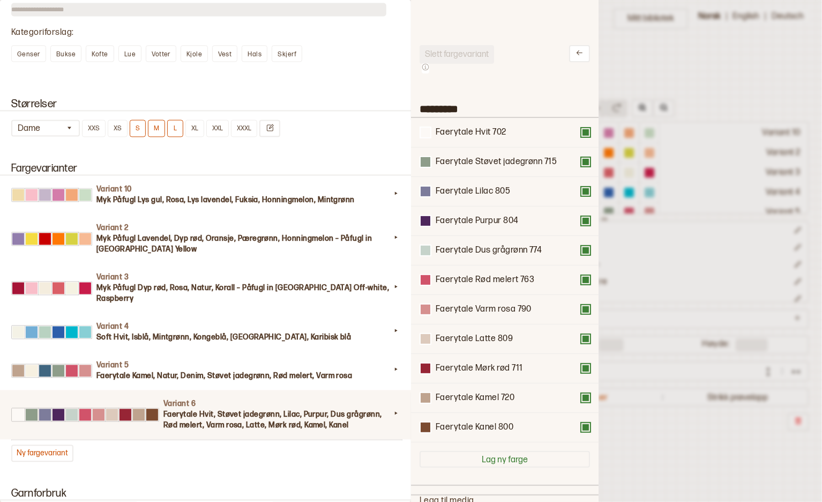
click at [582, 131] on button at bounding box center [586, 132] width 9 height 9
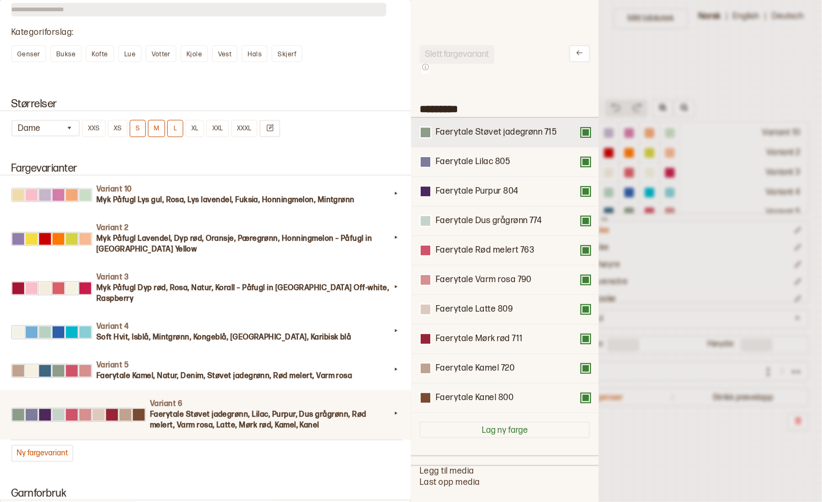
click at [582, 128] on button at bounding box center [586, 132] width 9 height 9
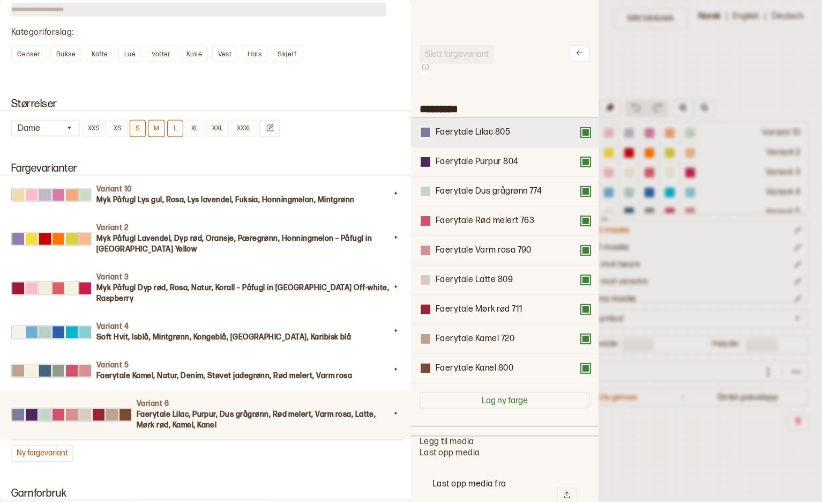
click at [582, 129] on button at bounding box center [586, 132] width 9 height 9
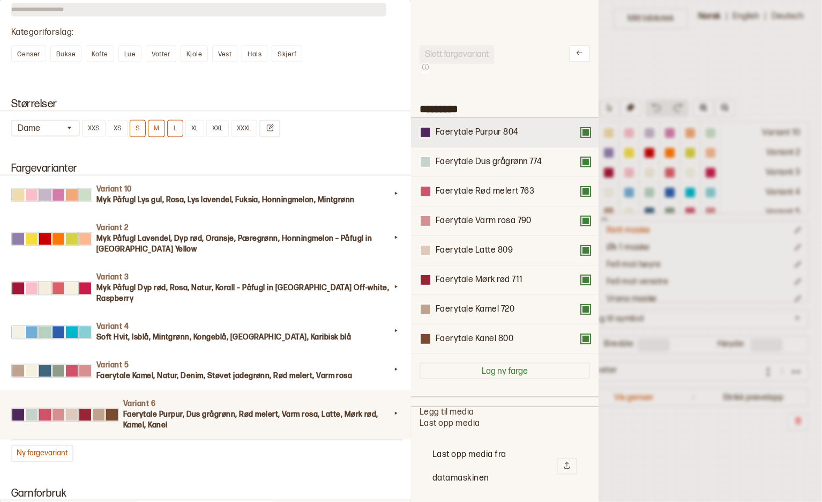
click at [582, 130] on button at bounding box center [586, 132] width 9 height 9
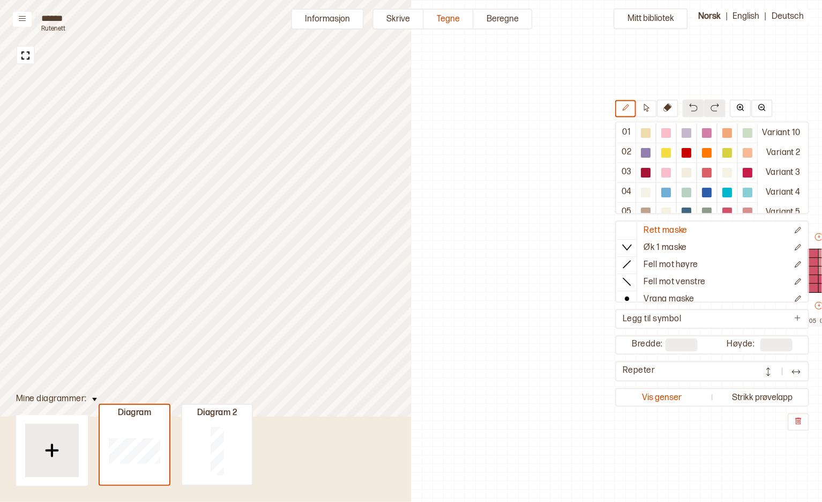
scroll to position [32, 292]
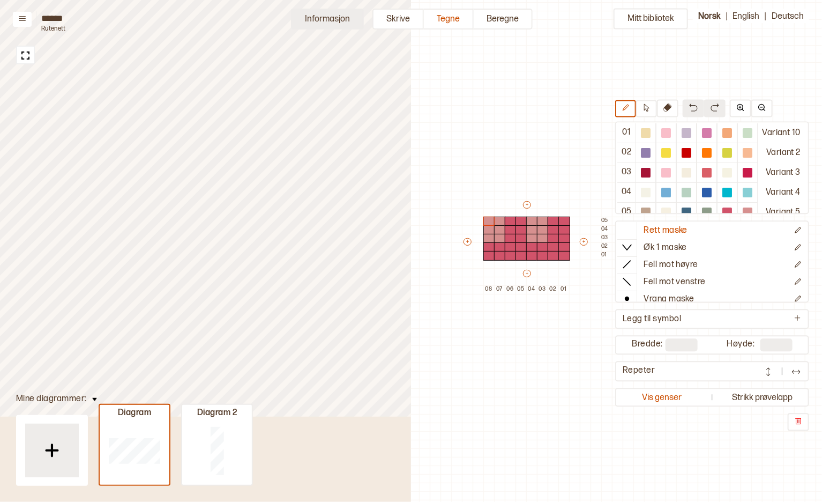
click at [330, 14] on button "Informasjon" at bounding box center [327, 19] width 73 height 21
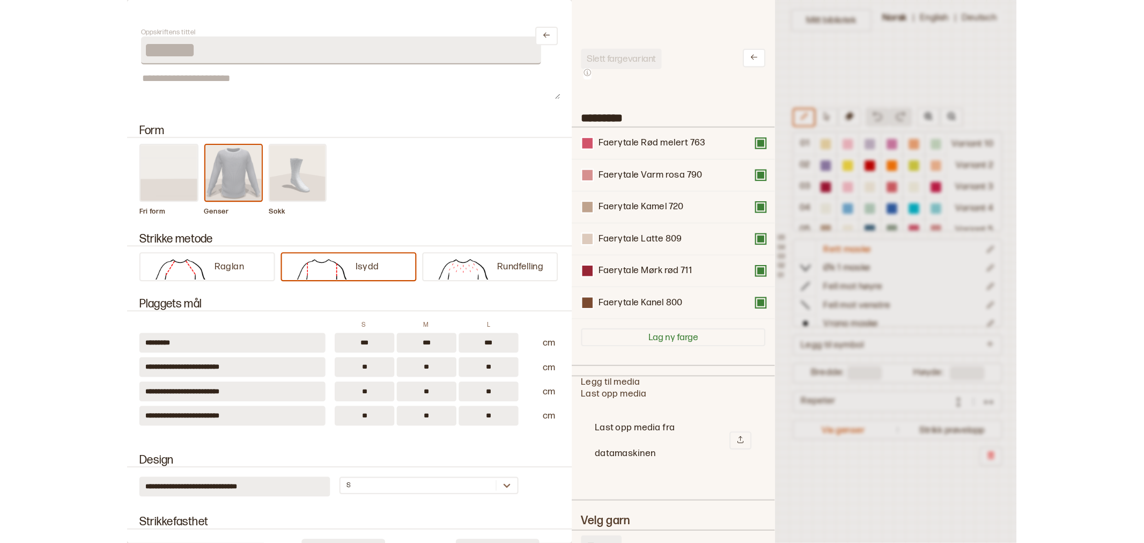
scroll to position [119, 0]
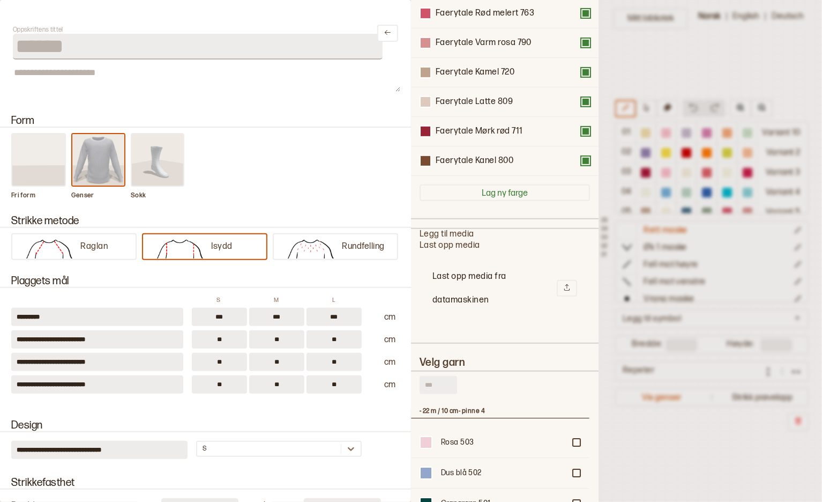
click at [433, 385] on input "text" at bounding box center [439, 385] width 38 height 18
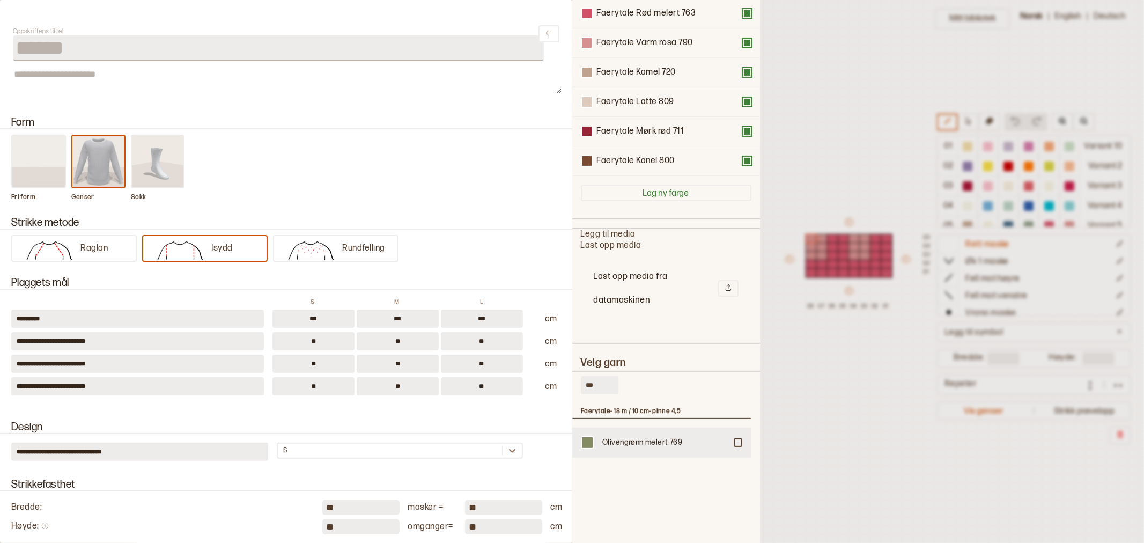
click at [736, 439] on div at bounding box center [737, 442] width 6 height 6
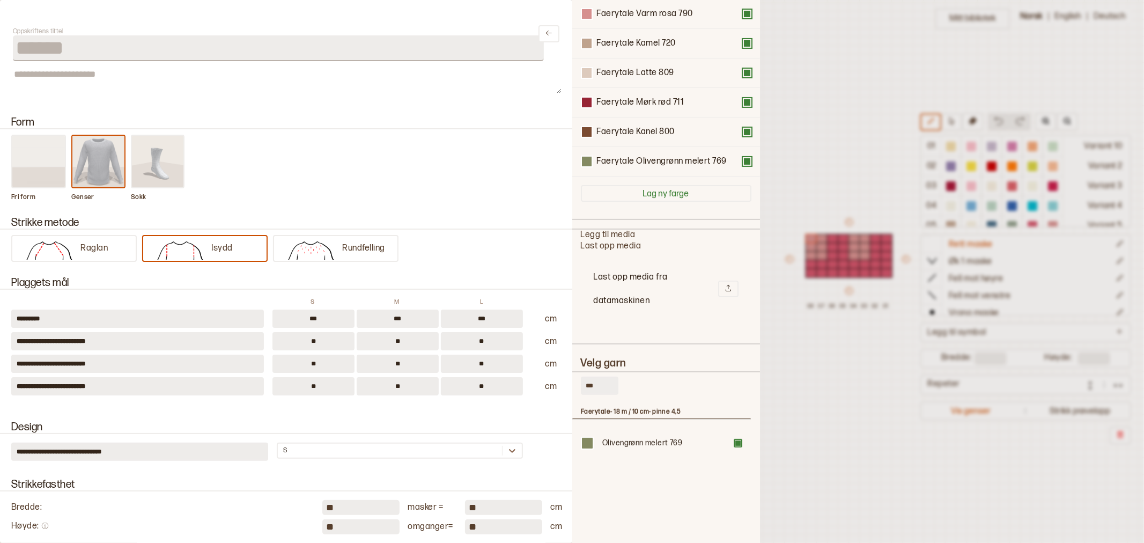
drag, startPoint x: 599, startPoint y: 380, endPoint x: 592, endPoint y: 385, distance: 8.8
click at [592, 385] on input "***" at bounding box center [600, 385] width 38 height 18
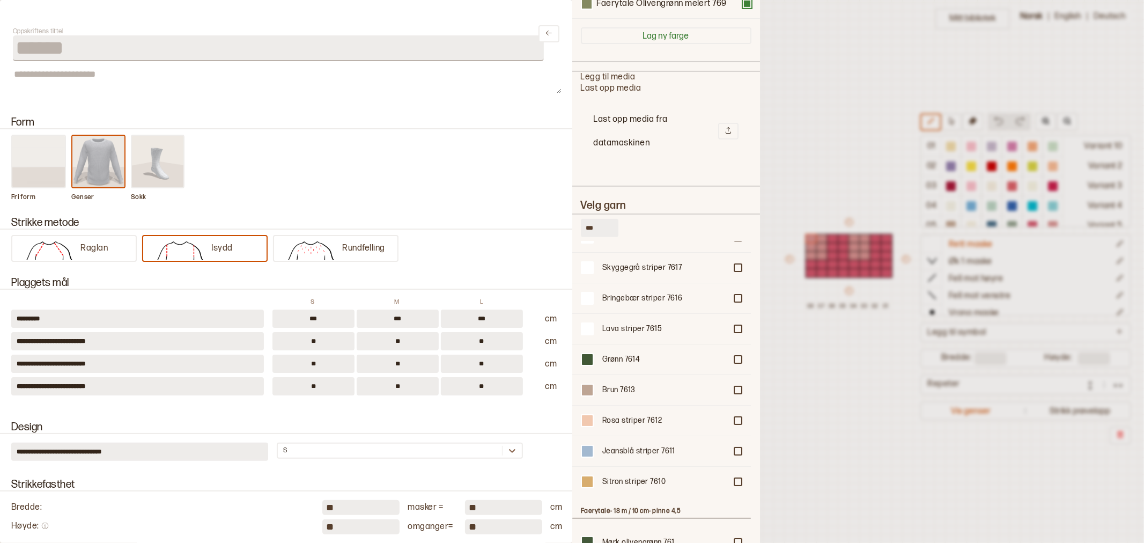
scroll to position [331, 0]
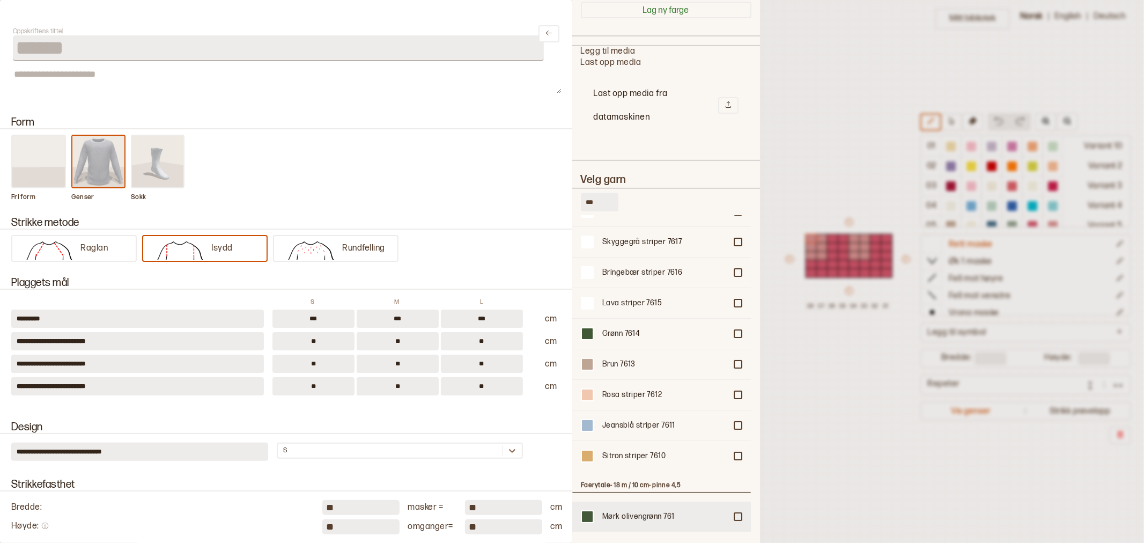
click at [734, 501] on div at bounding box center [737, 516] width 6 height 6
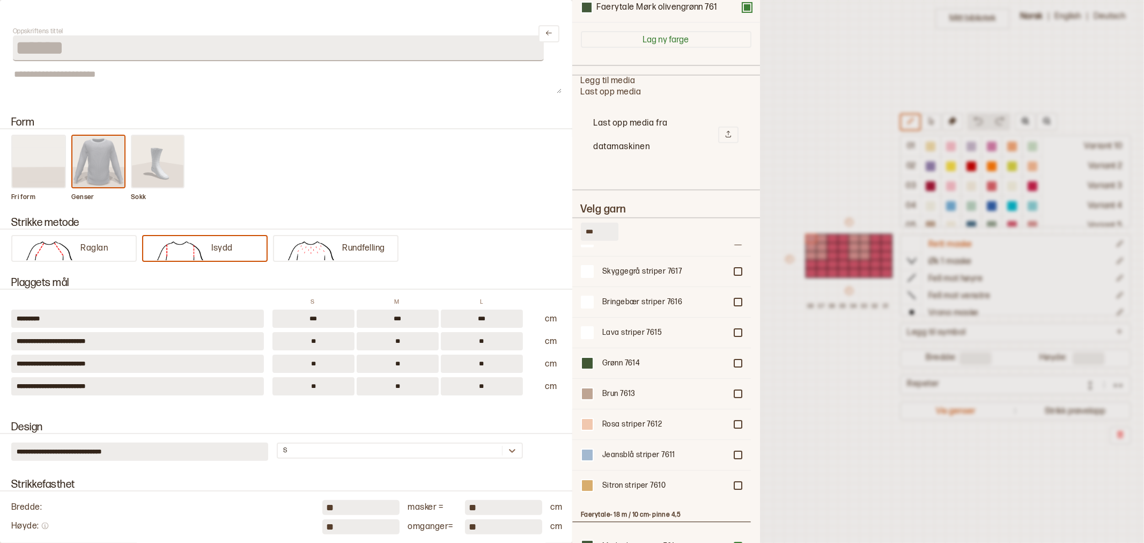
scroll to position [361, 0]
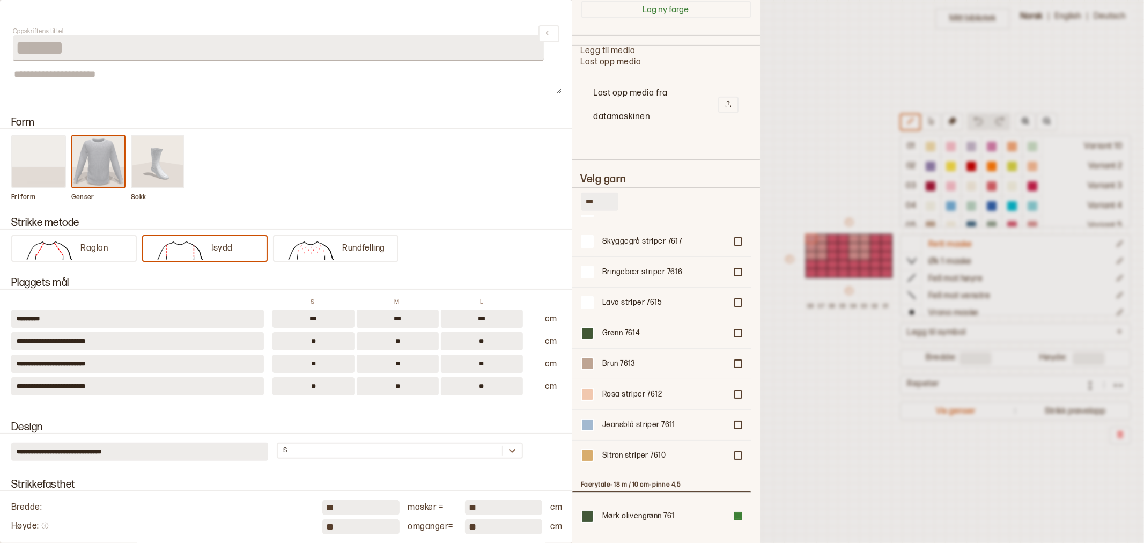
drag, startPoint x: 602, startPoint y: 201, endPoint x: 587, endPoint y: 201, distance: 14.5
click at [587, 201] on input "***" at bounding box center [600, 201] width 38 height 18
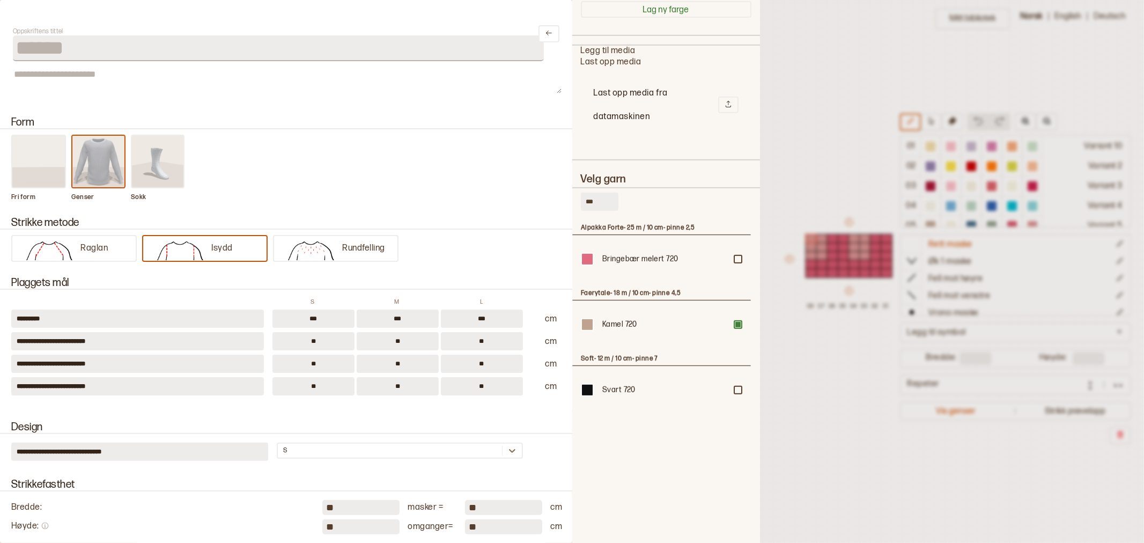
drag, startPoint x: 603, startPoint y: 199, endPoint x: 582, endPoint y: 199, distance: 21.5
click at [582, 199] on input "***" at bounding box center [600, 201] width 38 height 18
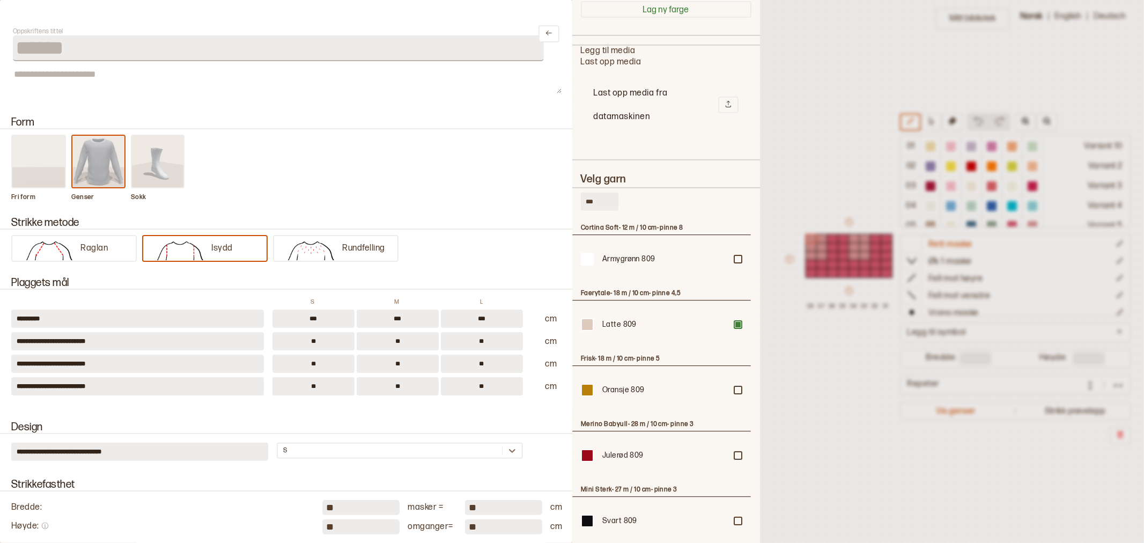
drag, startPoint x: 604, startPoint y: 197, endPoint x: 559, endPoint y: 197, distance: 44.5
click at [559, 197] on div "**********" at bounding box center [572, 271] width 1144 height 543
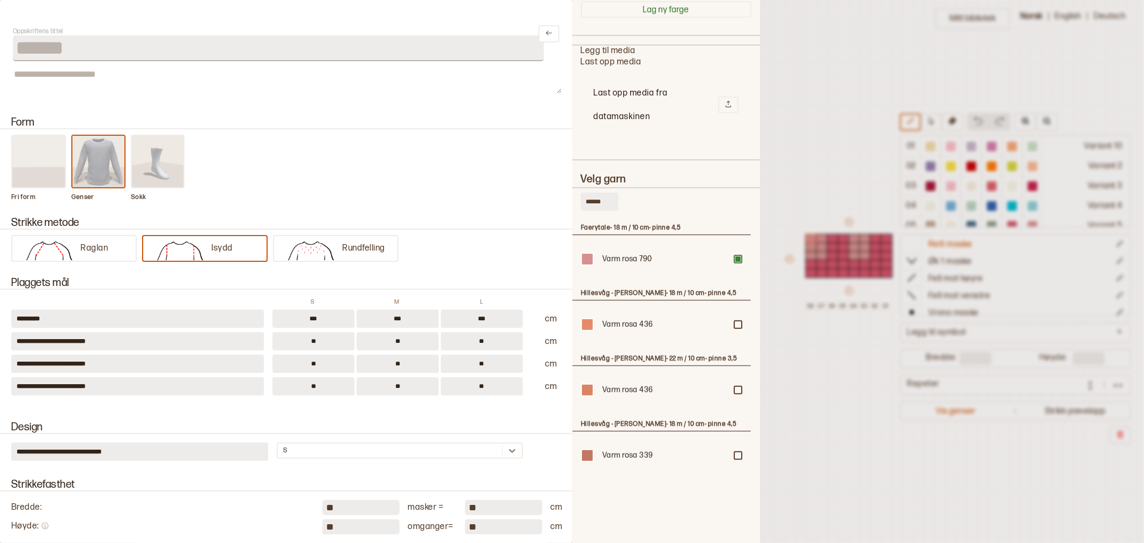
drag, startPoint x: 604, startPoint y: 199, endPoint x: 571, endPoint y: 199, distance: 32.2
click at [572, 199] on div "Slett fargevariant ********* Faerytale Rød melert 763 Faerytale Varm rosa 790 F…" at bounding box center [666, 271] width 188 height 543
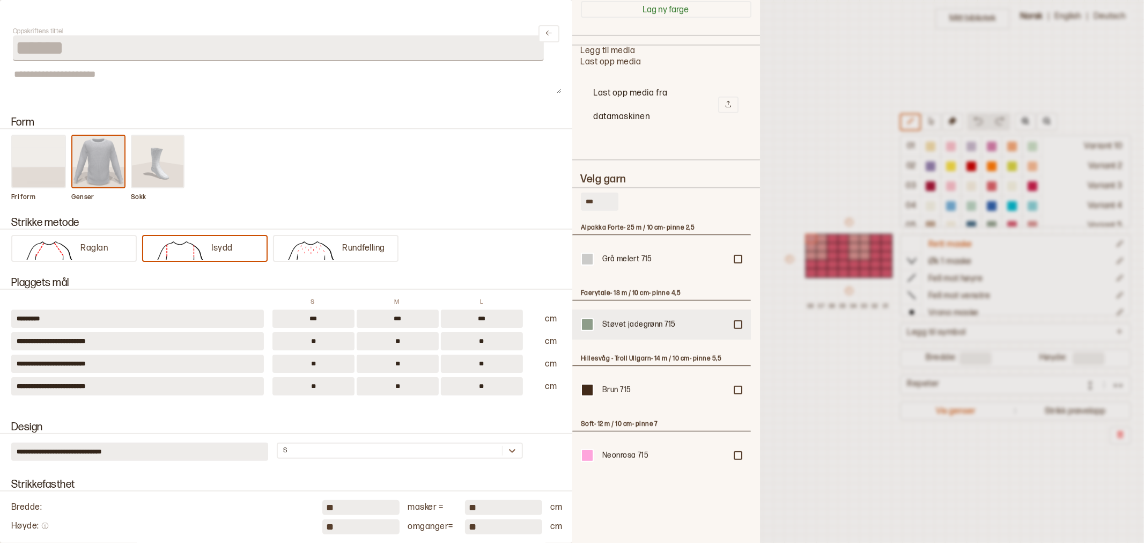
type input "***"
click at [736, 322] on div at bounding box center [737, 324] width 6 height 6
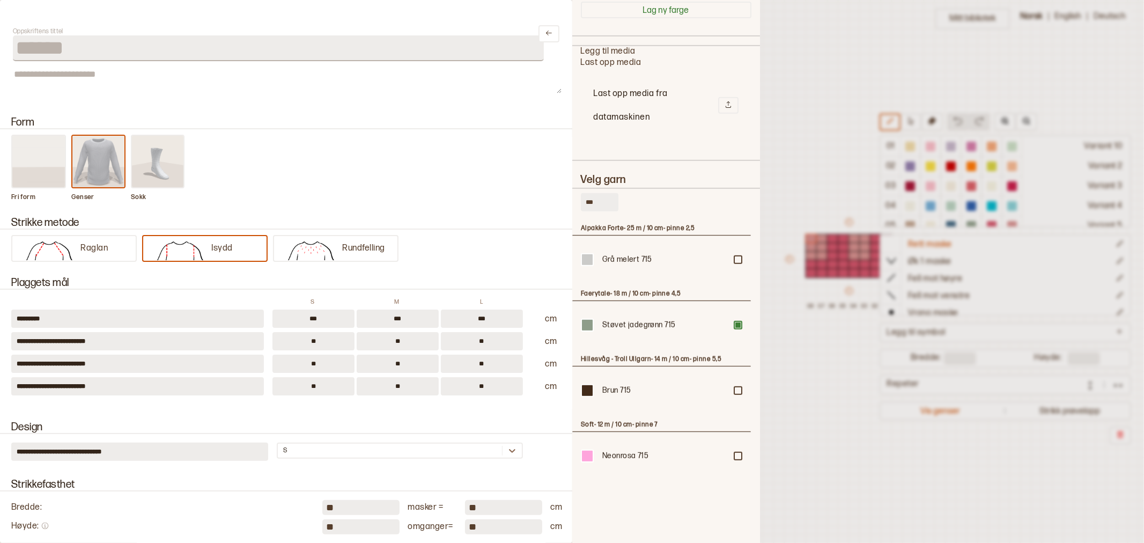
scroll to position [0, 0]
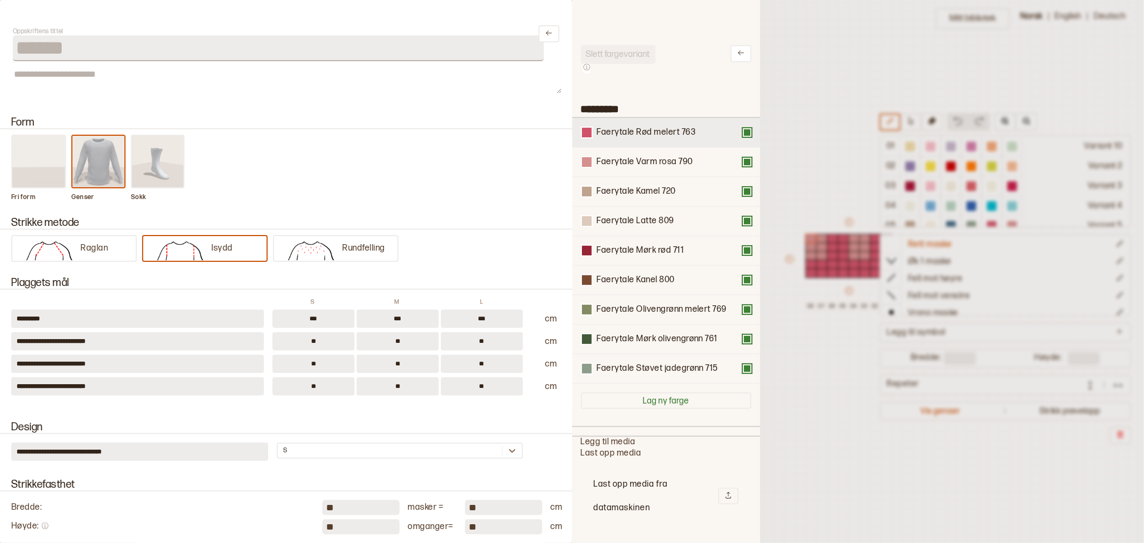
click at [743, 128] on button at bounding box center [747, 132] width 9 height 9
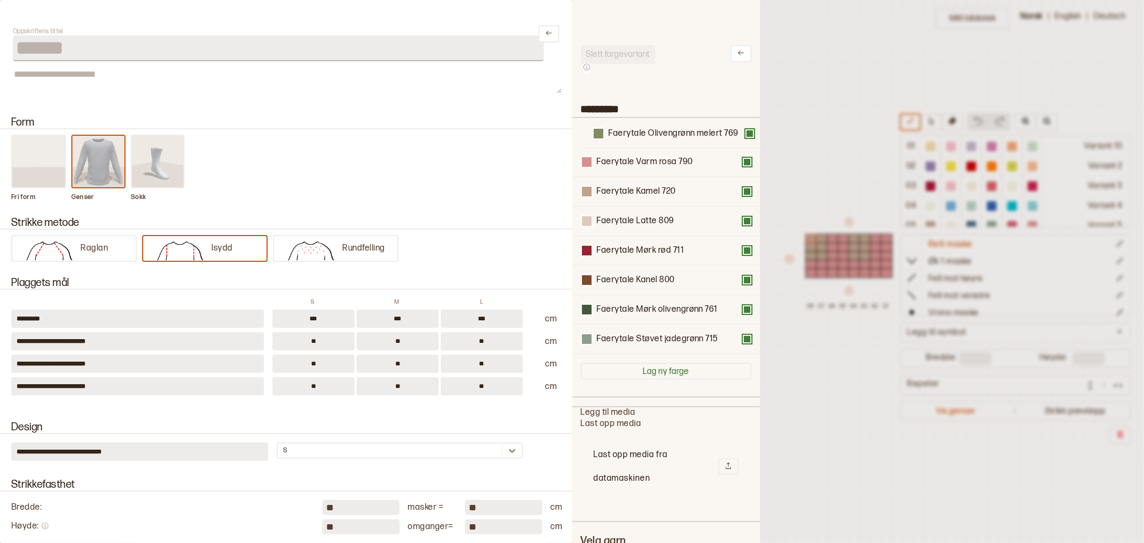
drag, startPoint x: 667, startPoint y: 280, endPoint x: 679, endPoint y: 132, distance: 148.4
click at [679, 132] on div "Faerytale Varm rosa 790 Faerytale Kamel 720 Faerytale Latte 809 Faerytale Mørk …" at bounding box center [666, 236] width 170 height 236
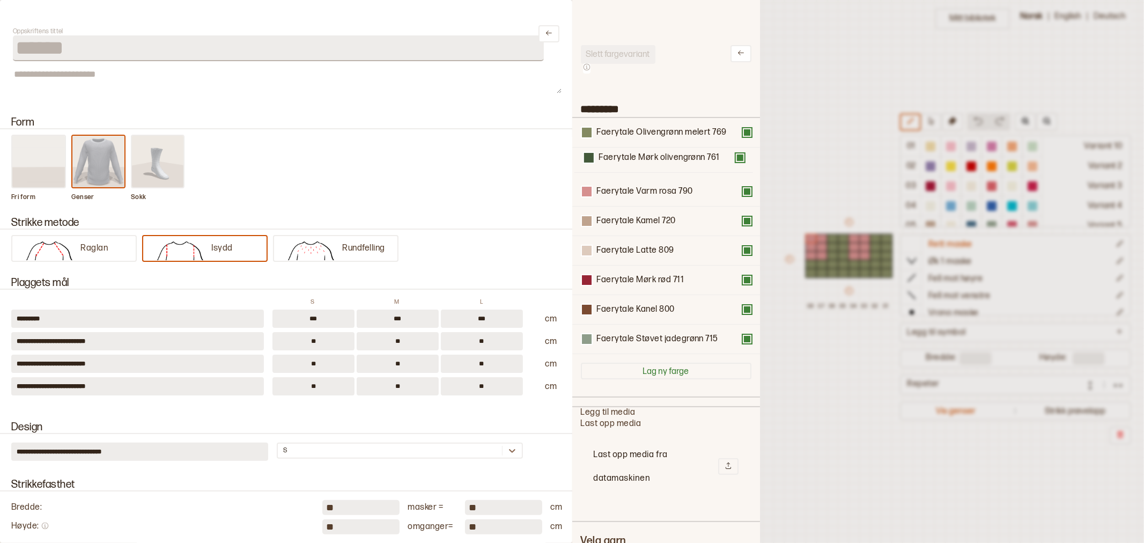
drag, startPoint x: 707, startPoint y: 314, endPoint x: 709, endPoint y: 156, distance: 157.6
click at [709, 156] on div "Faerytale Olivengrønn melert 769 Faerytale Varm rosa 790 Faerytale Kamel 720 Fa…" at bounding box center [666, 236] width 170 height 236
click at [659, 311] on div "Faerytale Kanel 800" at bounding box center [636, 309] width 78 height 11
drag, startPoint x: 636, startPoint y: 335, endPoint x: 644, endPoint y: 268, distance: 67.4
click at [644, 268] on div "Faerytale Olivengrønn melert 769 Faerytale Mørk olivengrønn 761 Faerytale Varm …" at bounding box center [666, 236] width 170 height 236
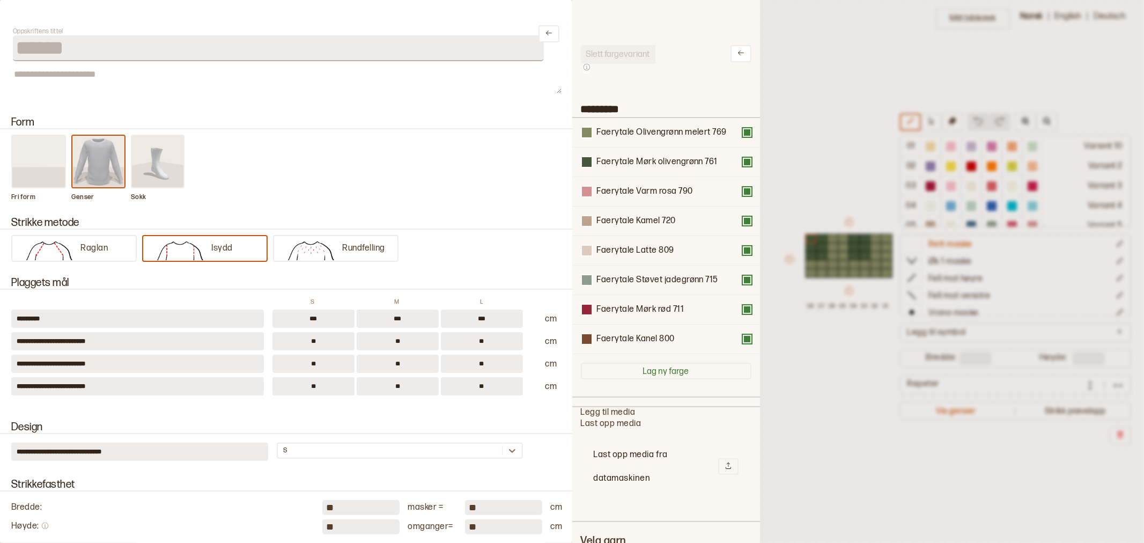
click at [743, 312] on button at bounding box center [747, 309] width 9 height 9
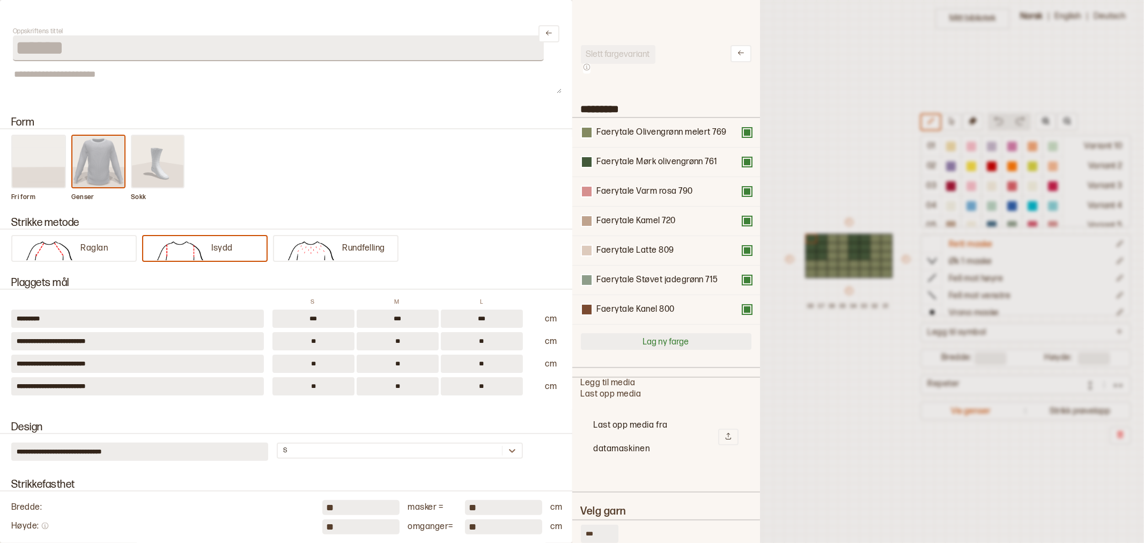
click at [743, 310] on button at bounding box center [747, 309] width 9 height 9
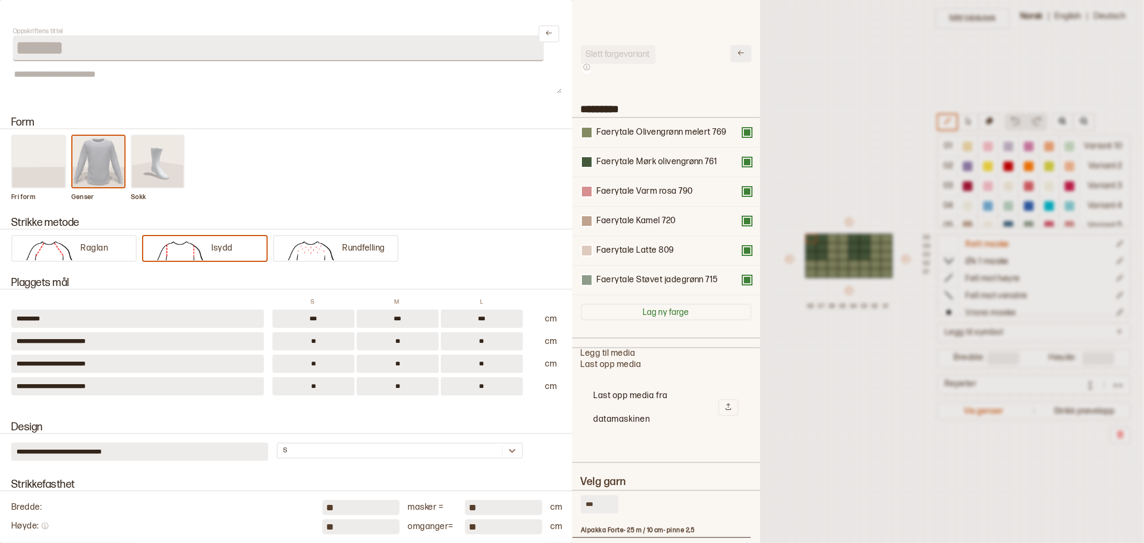
click at [737, 55] on icon at bounding box center [741, 53] width 8 height 8
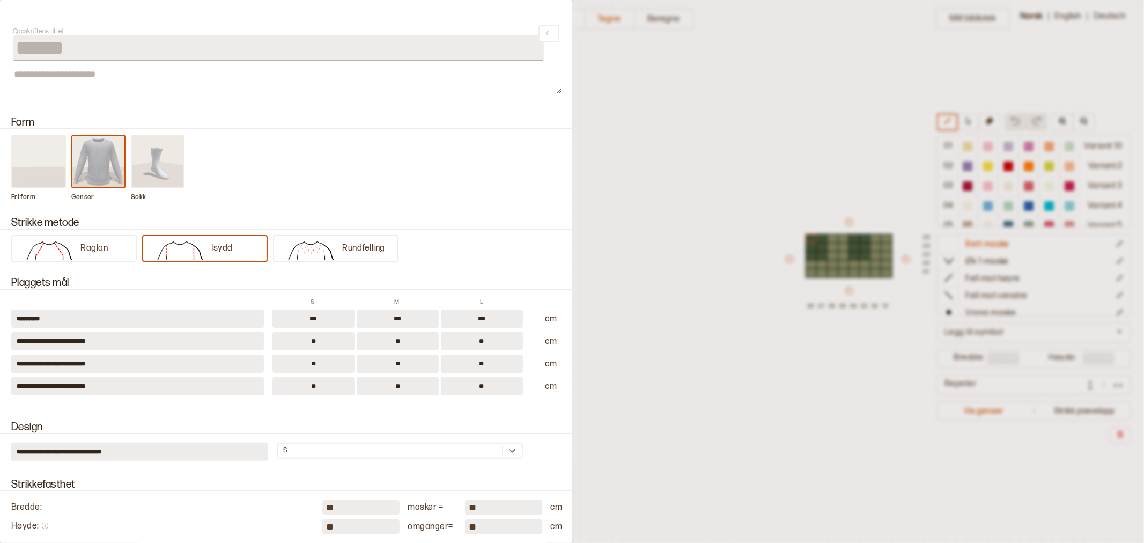
click at [710, 179] on div at bounding box center [572, 271] width 1144 height 543
